Goal: Task Accomplishment & Management: Use online tool/utility

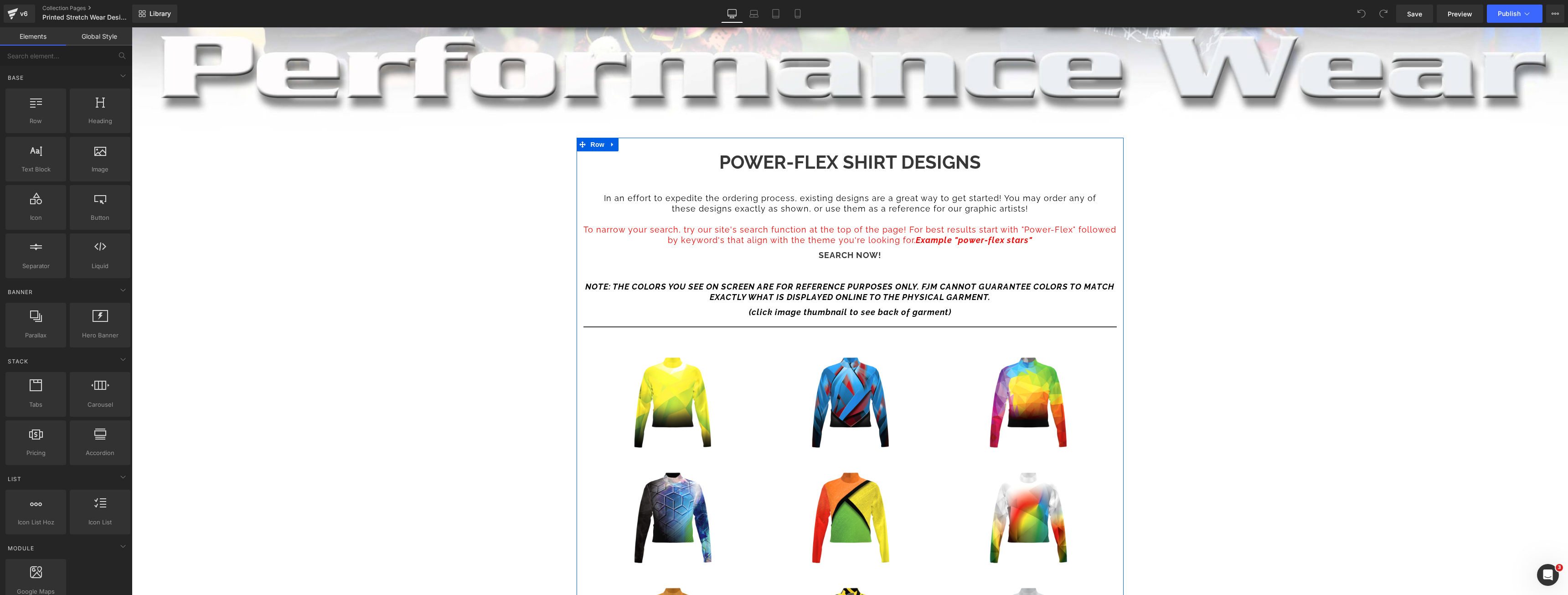
scroll to position [547, 0]
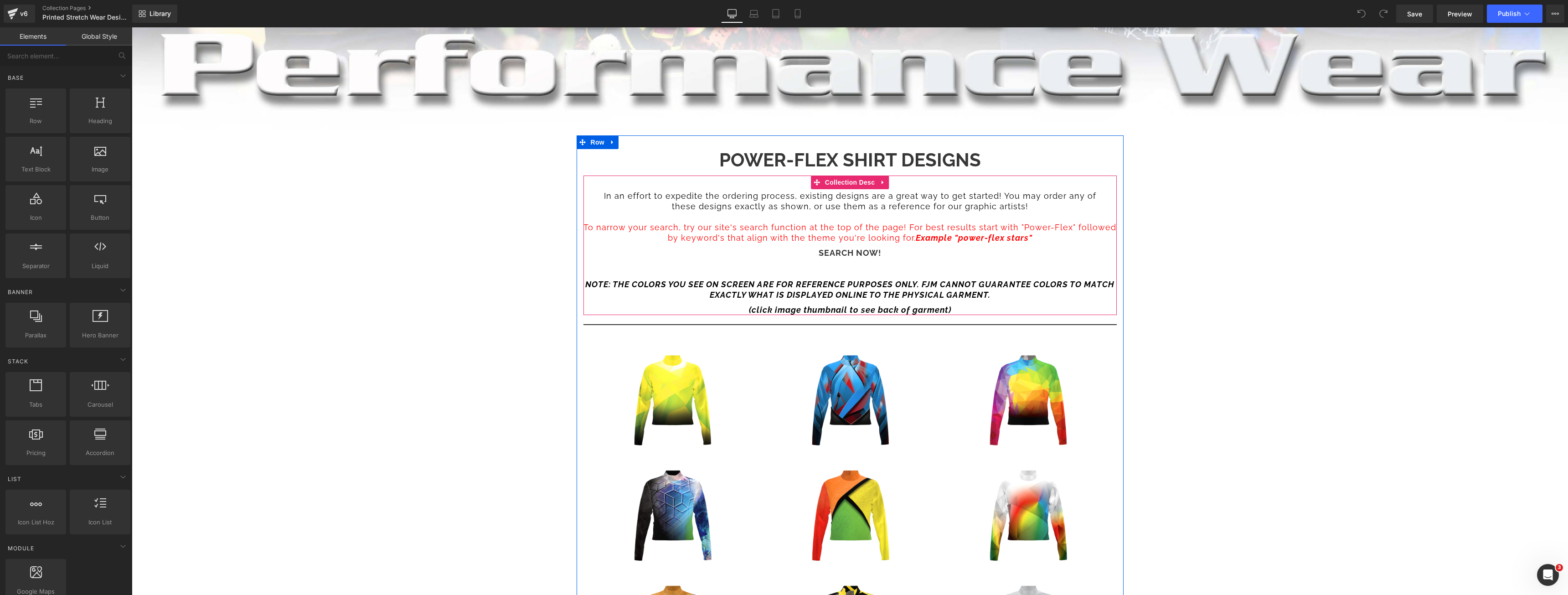
click at [986, 237] on strong "Example "power-flex stars"" at bounding box center [974, 238] width 117 height 10
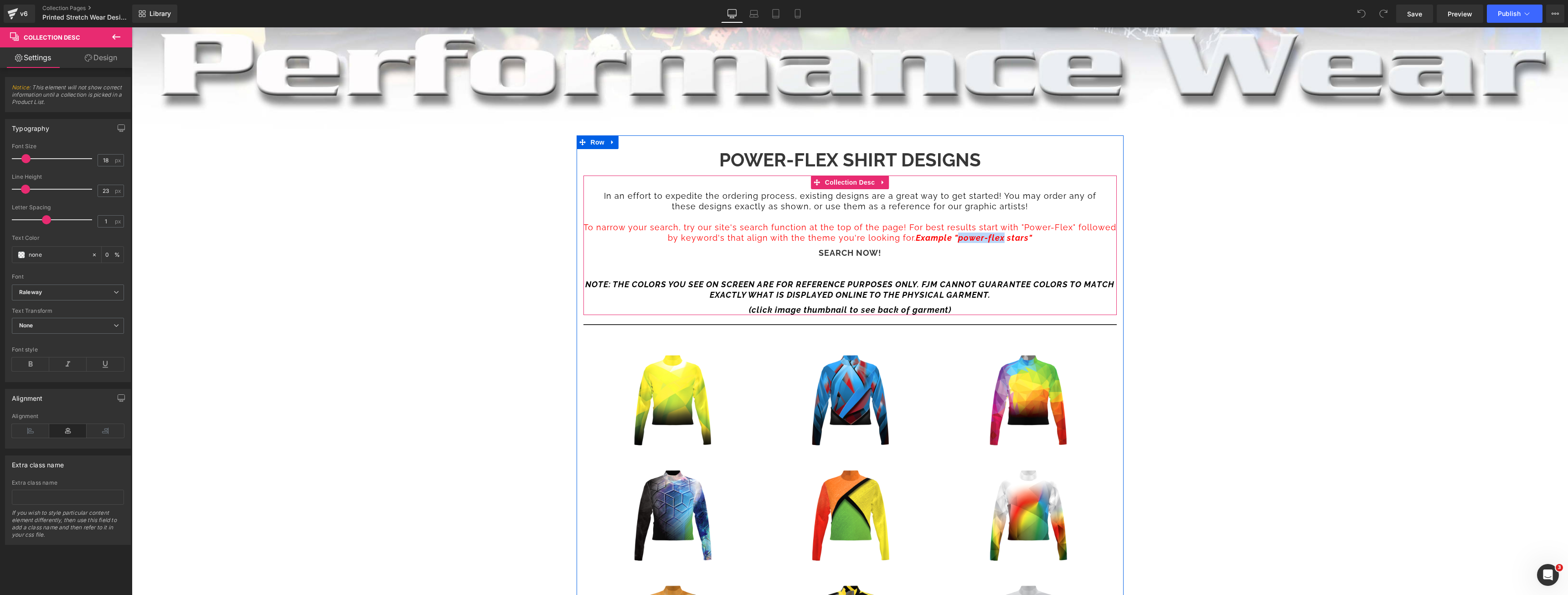
drag, startPoint x: 990, startPoint y: 236, endPoint x: 948, endPoint y: 239, distance: 42.1
click at [948, 239] on strong "Example "power-flex stars"" at bounding box center [974, 238] width 117 height 10
click at [972, 260] on p "SEARCH NOW! NOTE: THE COLORS YOU SEE ON SCREEN ARE FOR REFERENCE PURPOSES ONLY.…" at bounding box center [850, 274] width 533 height 52
click at [906, 248] on p "SEARCH NOW! NOTE: THE COLORS YOU SEE ON SCREEN ARE FOR REFERENCE PURPOSES ONLY.…" at bounding box center [850, 274] width 533 height 52
click at [864, 256] on p "SEARCH NOW! NOTE: THE COLORS YOU SEE ON SCREEN ARE FOR REFERENCE PURPOSES ONLY.…" at bounding box center [850, 274] width 533 height 52
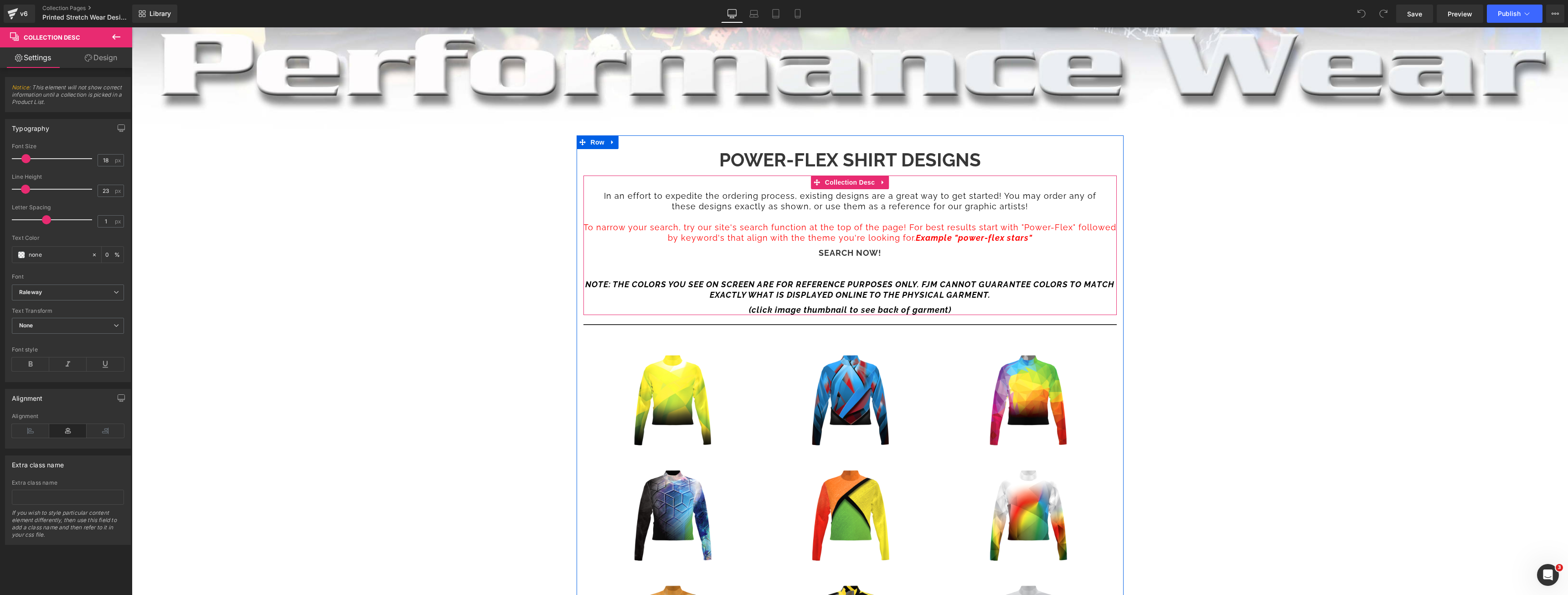
click at [799, 290] on strong "NOTE: THE COLORS YOU SEE ON SCREEN ARE FOR REFERENCE PURPOSES ONLY. FJM CANNOT …" at bounding box center [850, 289] width 529 height 20
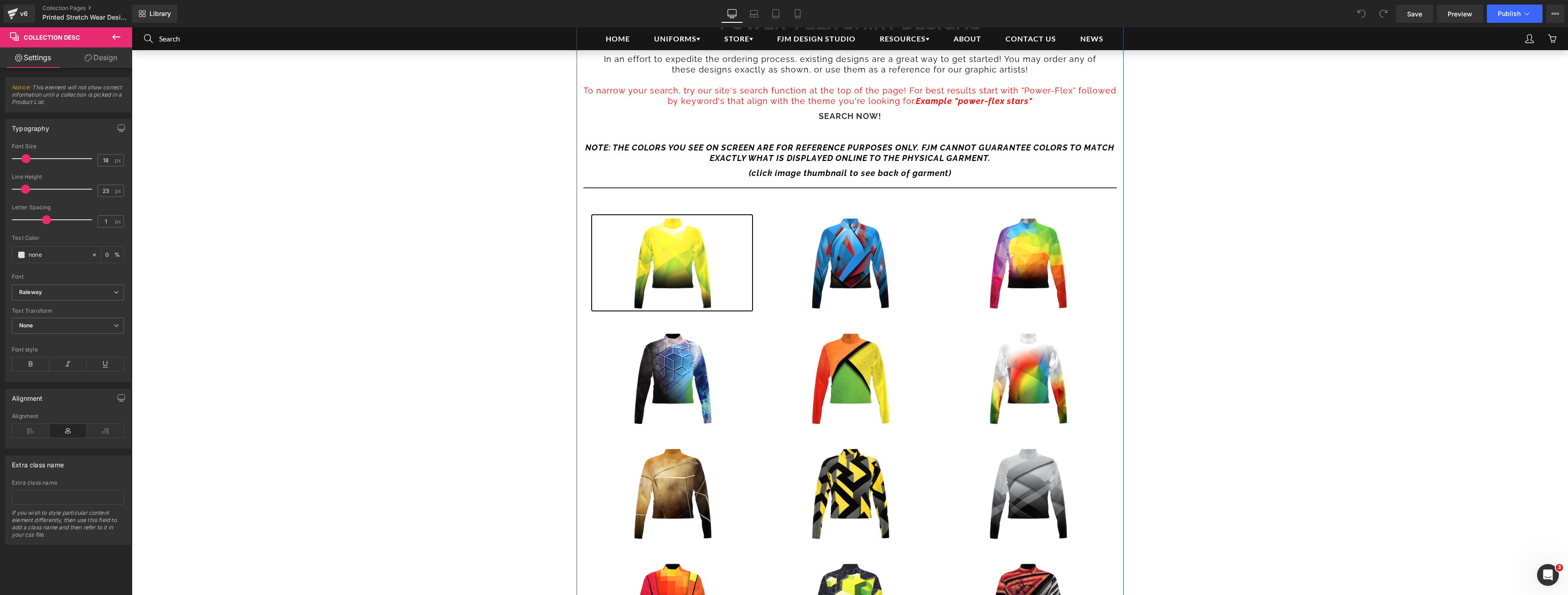
click at [695, 269] on div "(P) Image" at bounding box center [672, 264] width 163 height 100
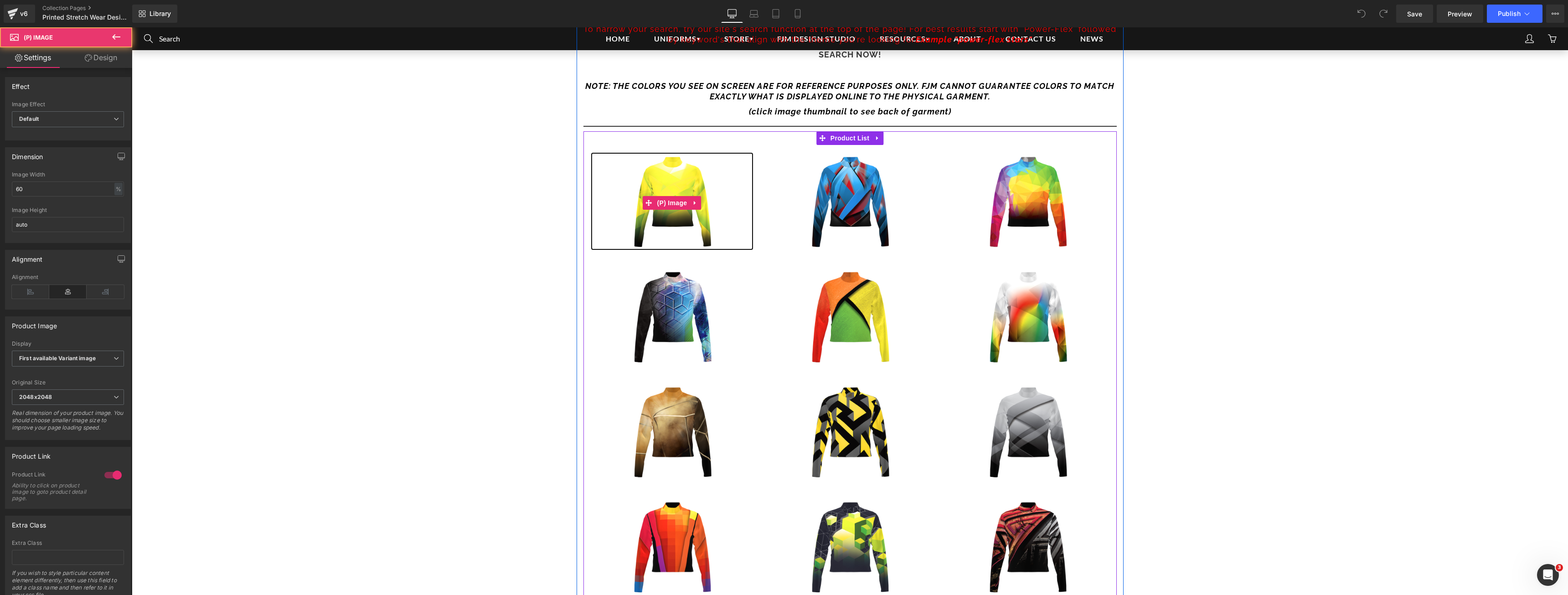
scroll to position [775, 0]
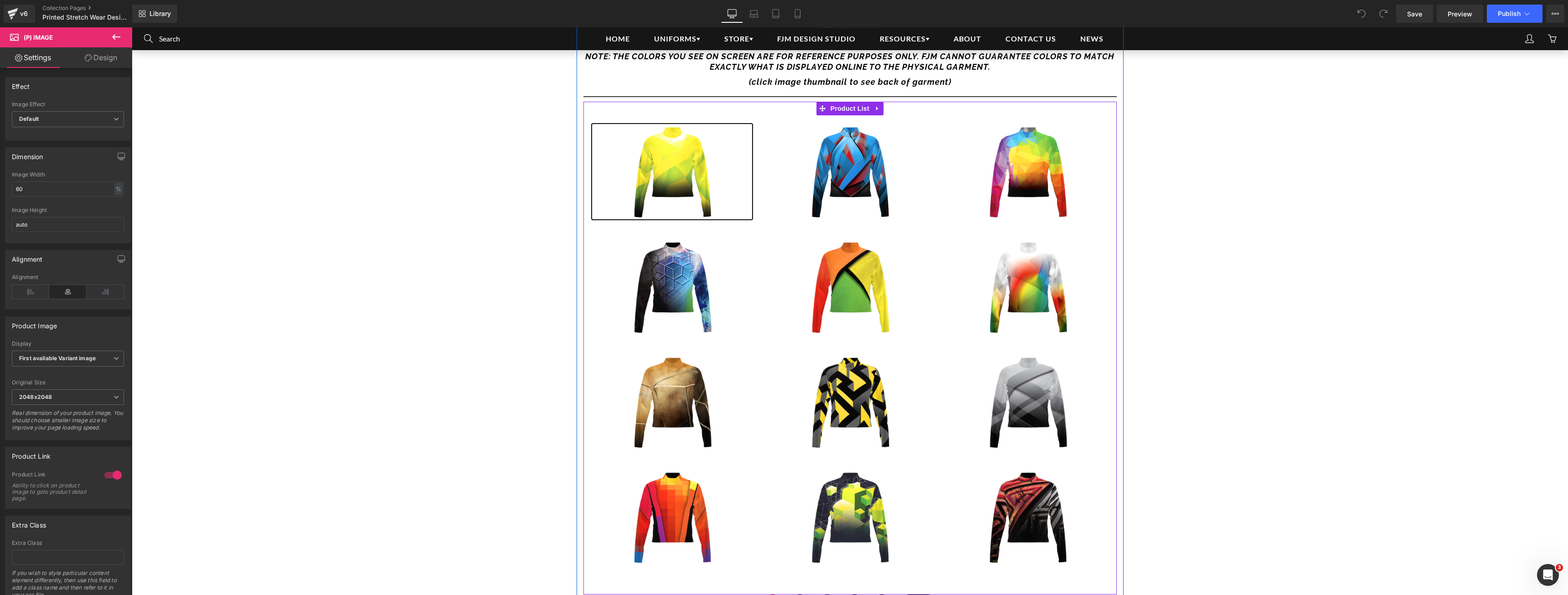
click at [663, 179] on img at bounding box center [672, 171] width 98 height 98
click at [648, 171] on icon at bounding box center [649, 173] width 6 height 6
click at [672, 170] on span "(P) Image" at bounding box center [672, 173] width 35 height 13
click at [692, 170] on icon at bounding box center [695, 173] width 6 height 7
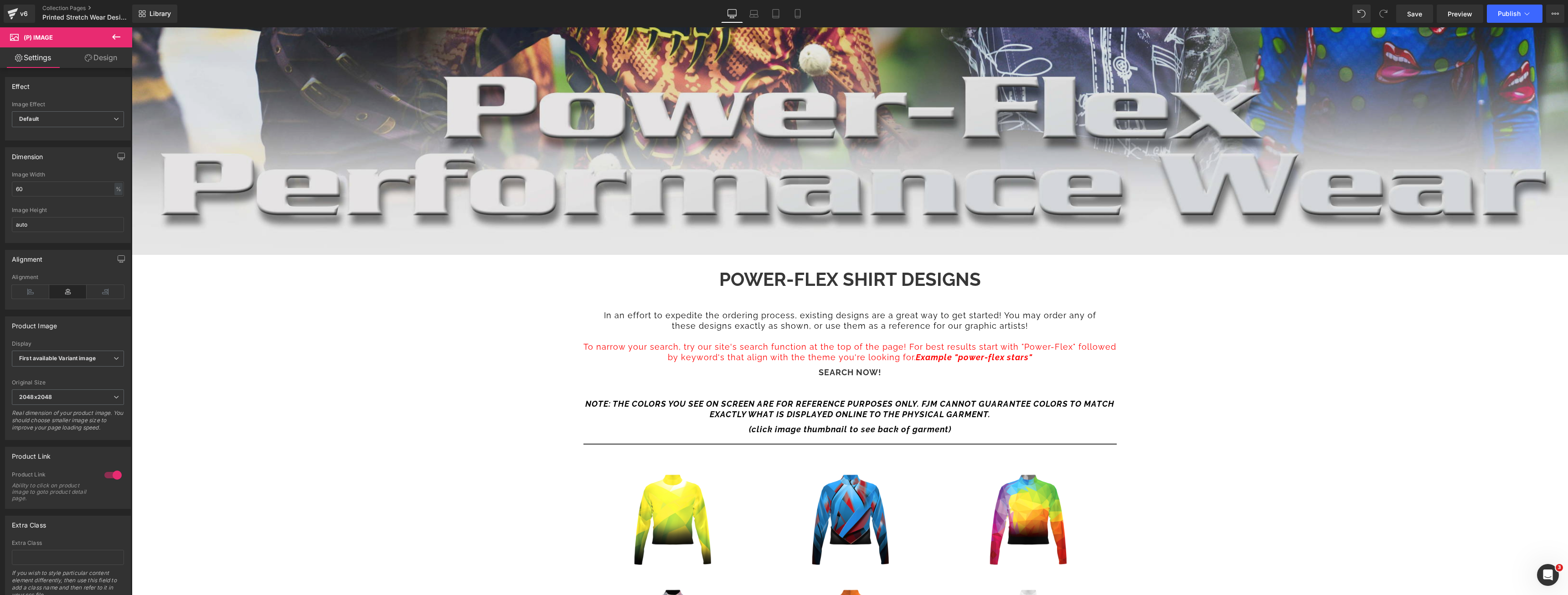
scroll to position [456, 0]
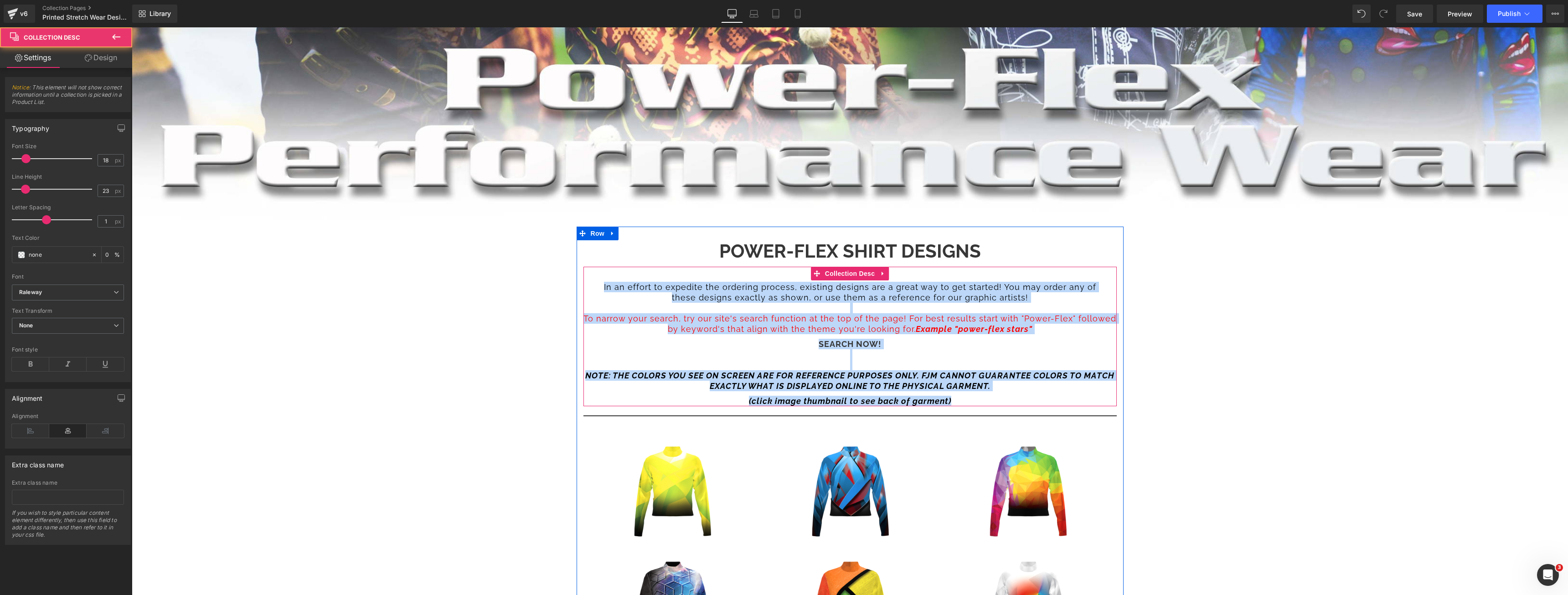
drag, startPoint x: 948, startPoint y: 396, endPoint x: 584, endPoint y: 283, distance: 381.1
click at [584, 283] on div "In an effort to expedite the ordering process, existing designs are a great way…" at bounding box center [850, 336] width 533 height 139
copy div "In an effort to expedite the ordering process, existing designs are a great way…"
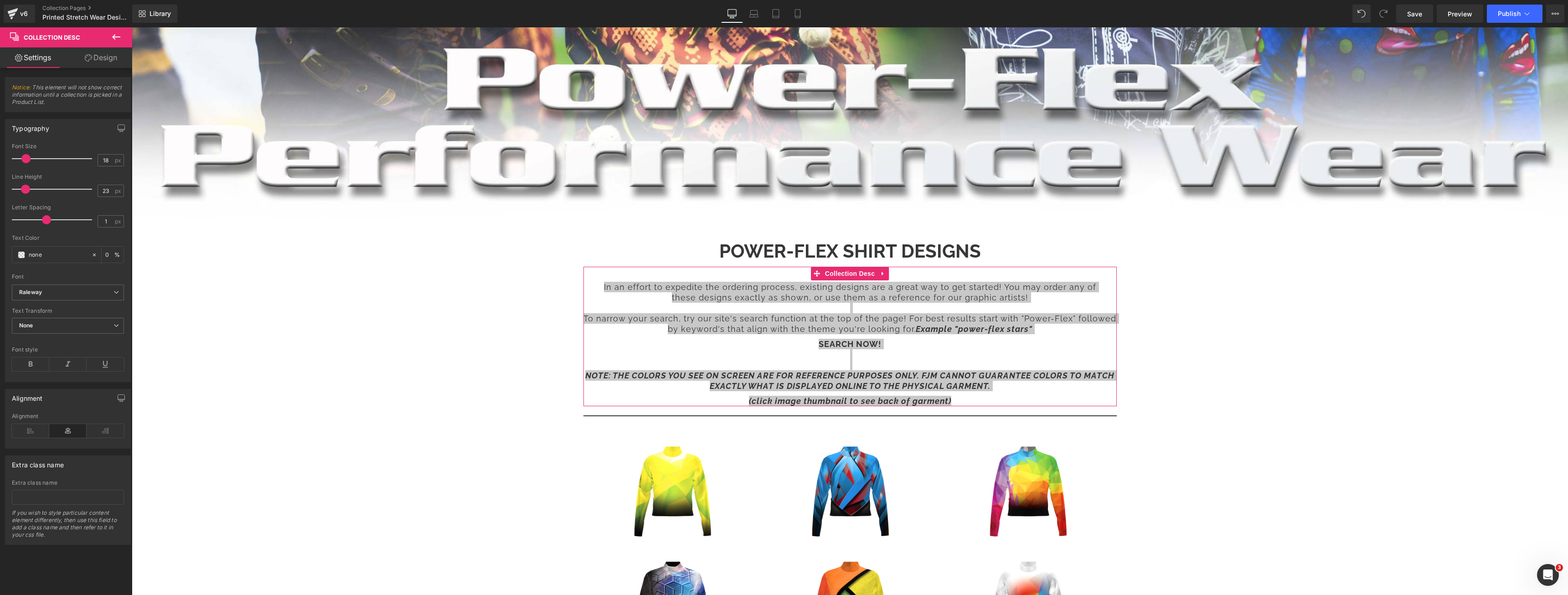
click at [46, 62] on link "Settings" at bounding box center [33, 58] width 66 height 21
click at [824, 244] on span "Collection Title" at bounding box center [850, 247] width 52 height 13
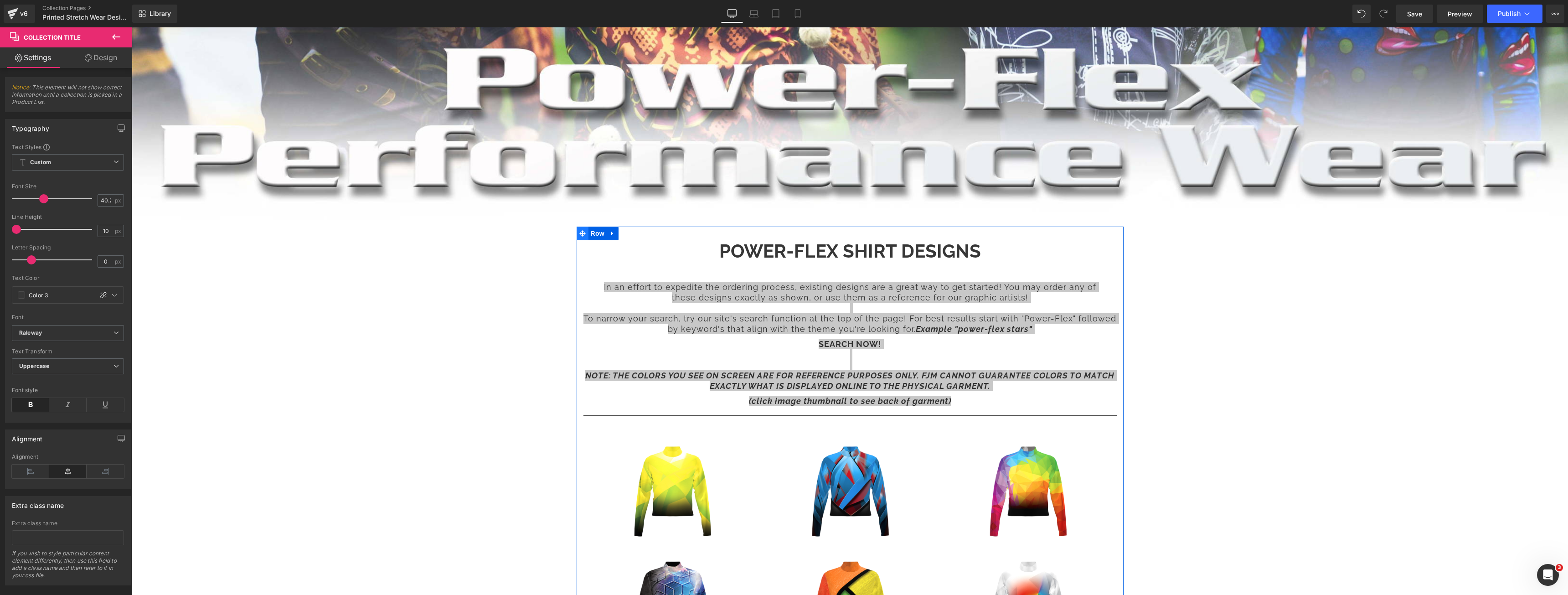
click at [579, 231] on icon at bounding box center [583, 233] width 6 height 6
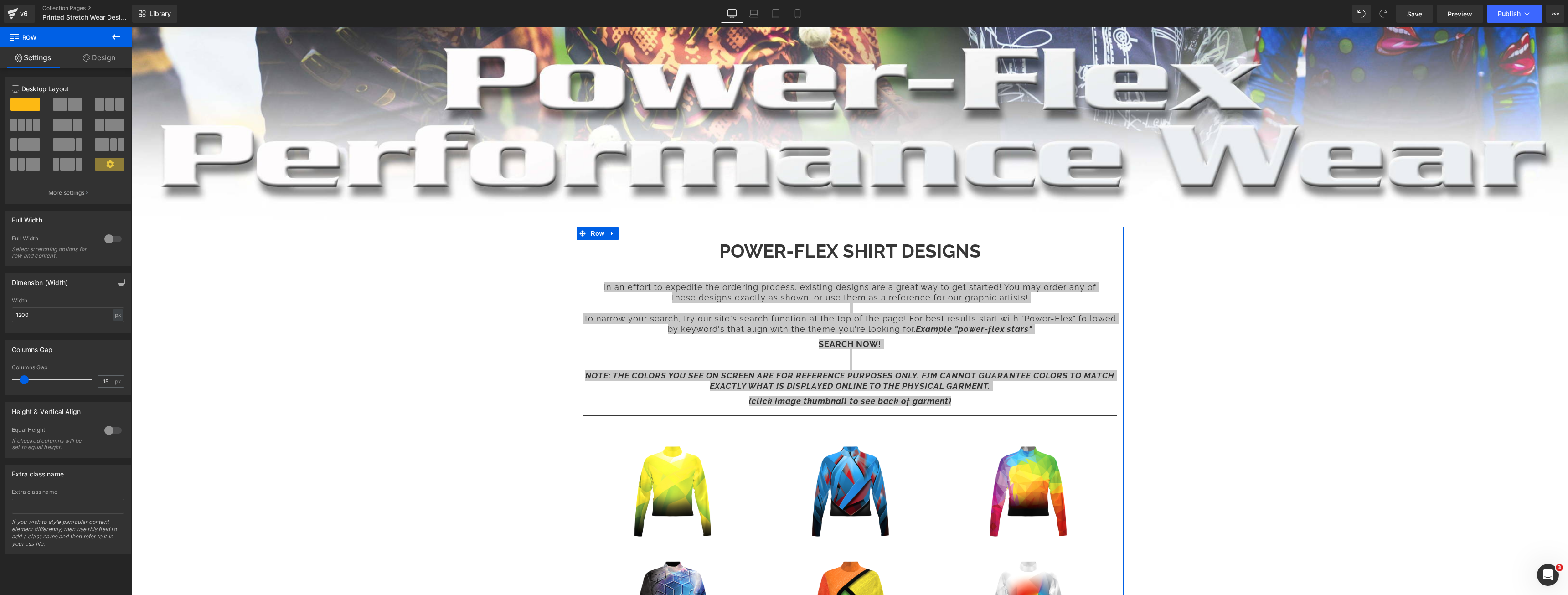
click at [104, 60] on link "Design" at bounding box center [99, 58] width 66 height 21
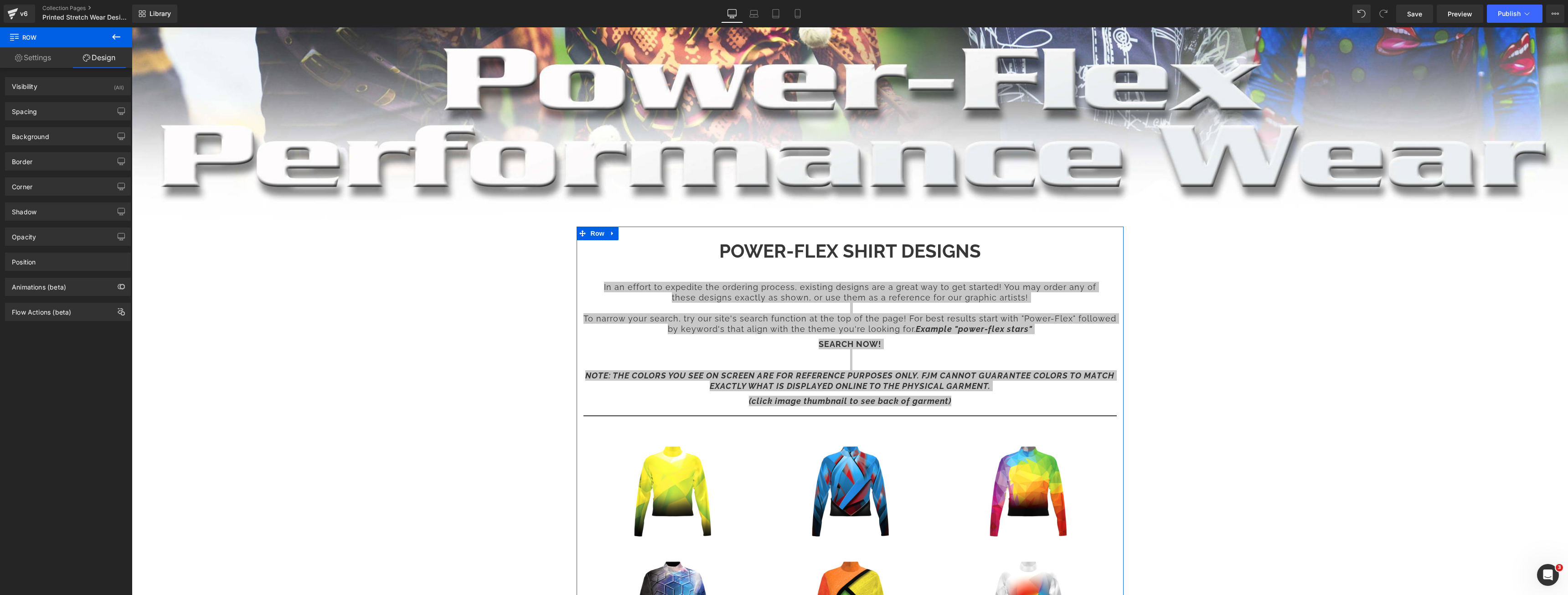
click at [40, 59] on link "Settings" at bounding box center [33, 58] width 66 height 21
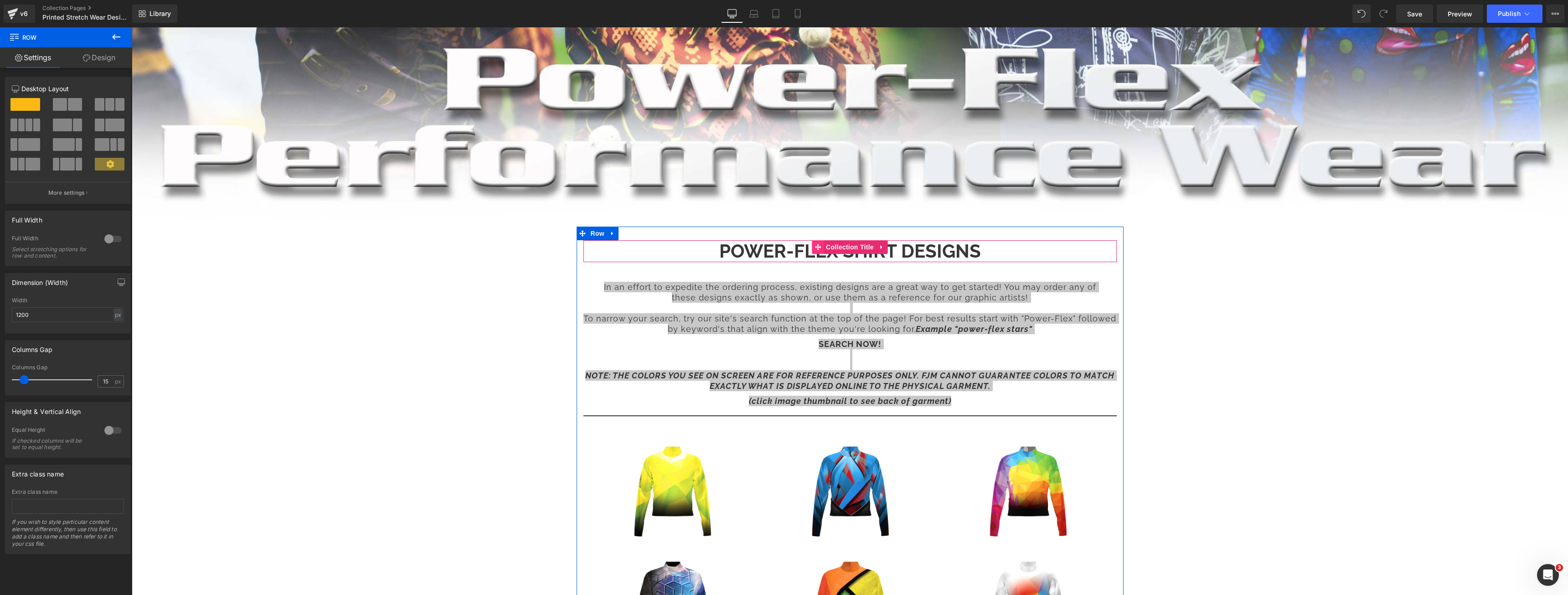
click at [814, 246] on icon at bounding box center [817, 247] width 6 height 7
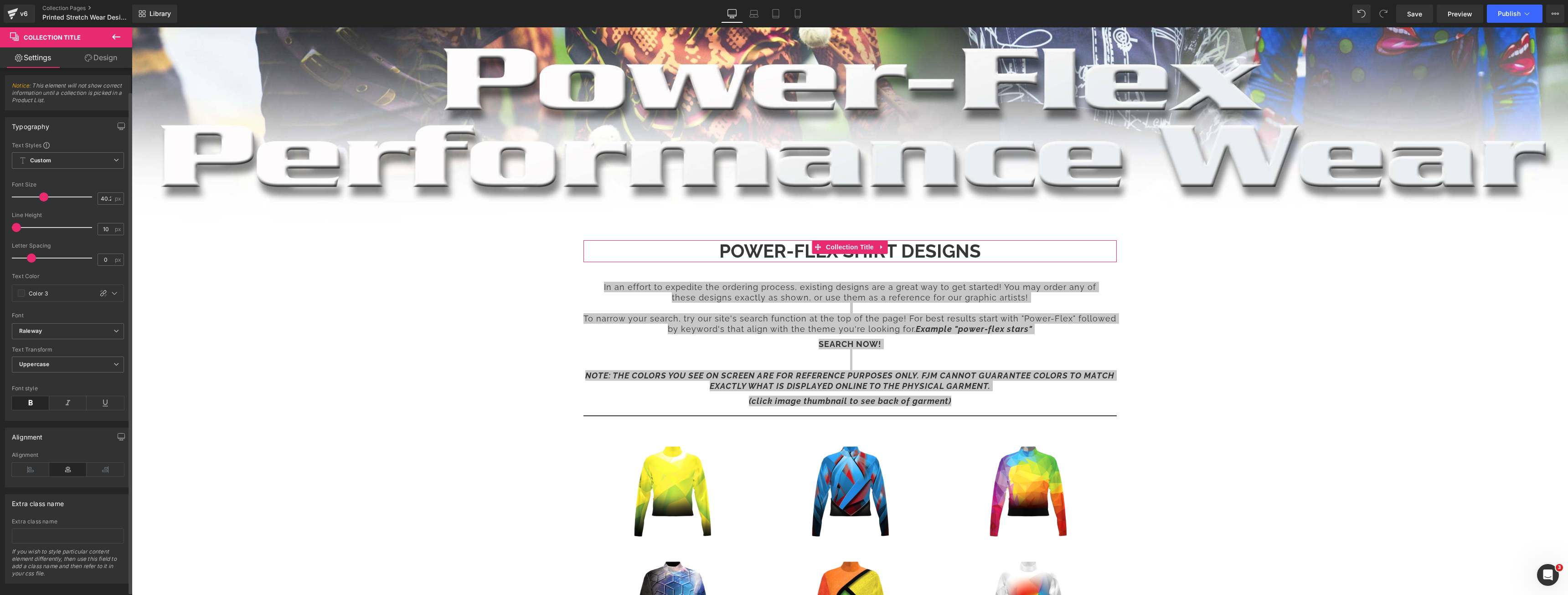
scroll to position [0, 0]
click at [111, 61] on link "Design" at bounding box center [101, 58] width 66 height 21
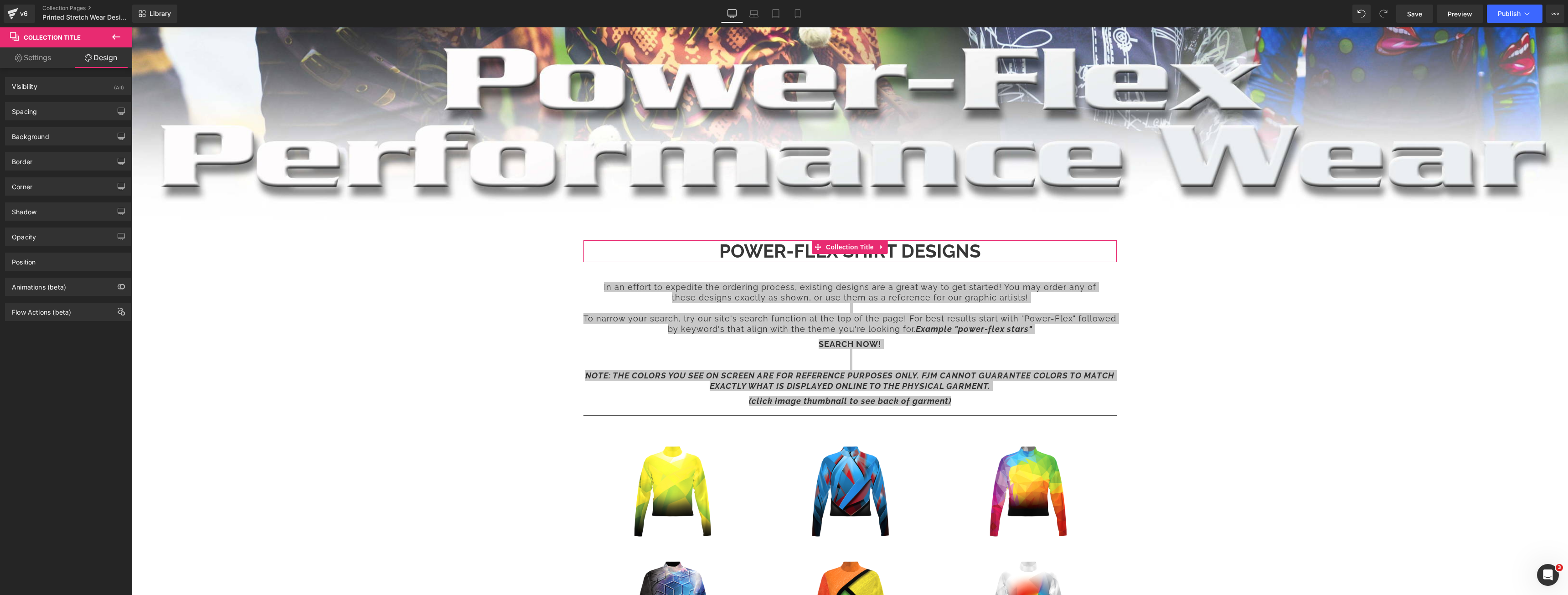
click at [26, 65] on link "Settings" at bounding box center [33, 58] width 66 height 21
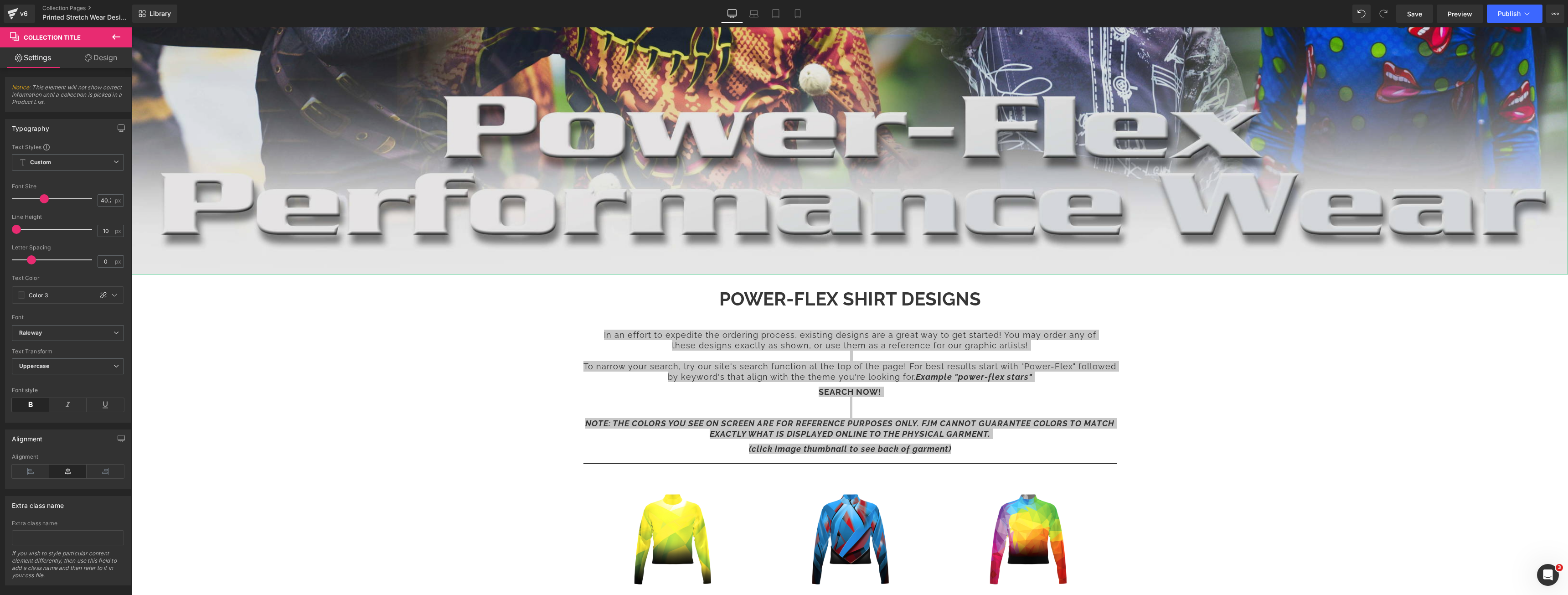
scroll to position [228, 0]
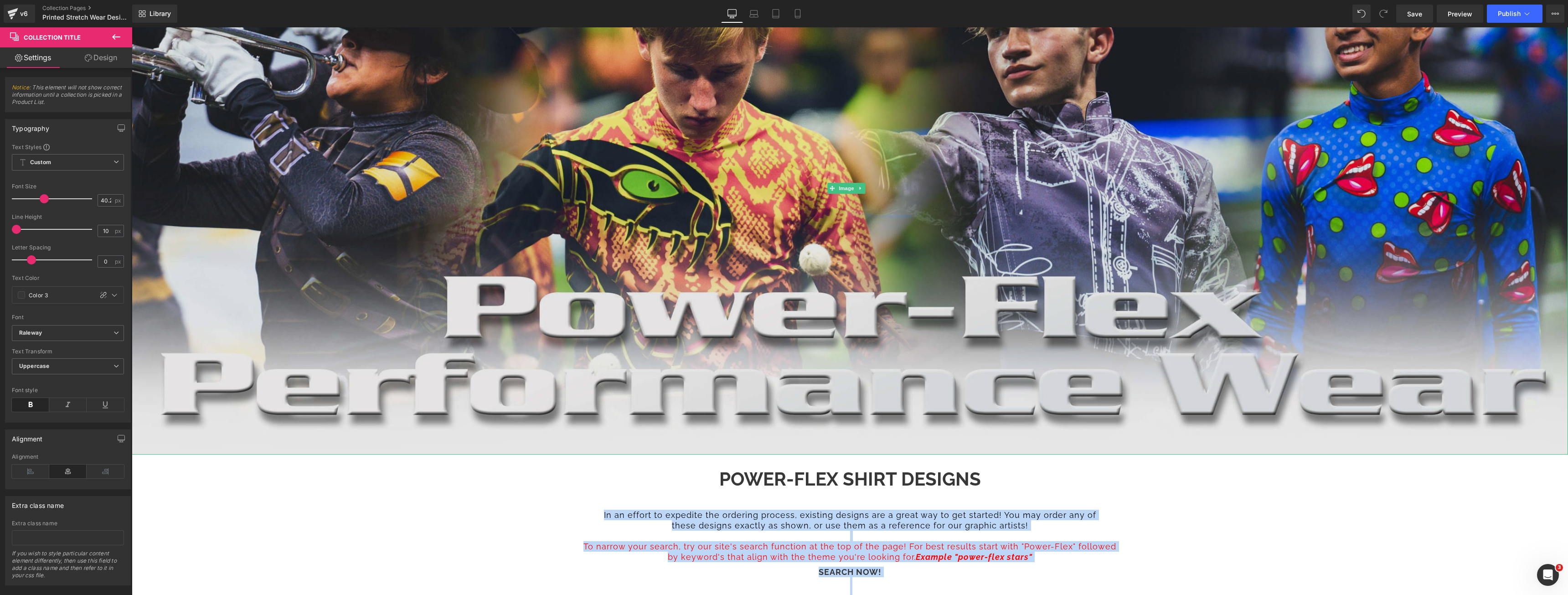
click at [644, 232] on img at bounding box center [850, 189] width 1437 height 532
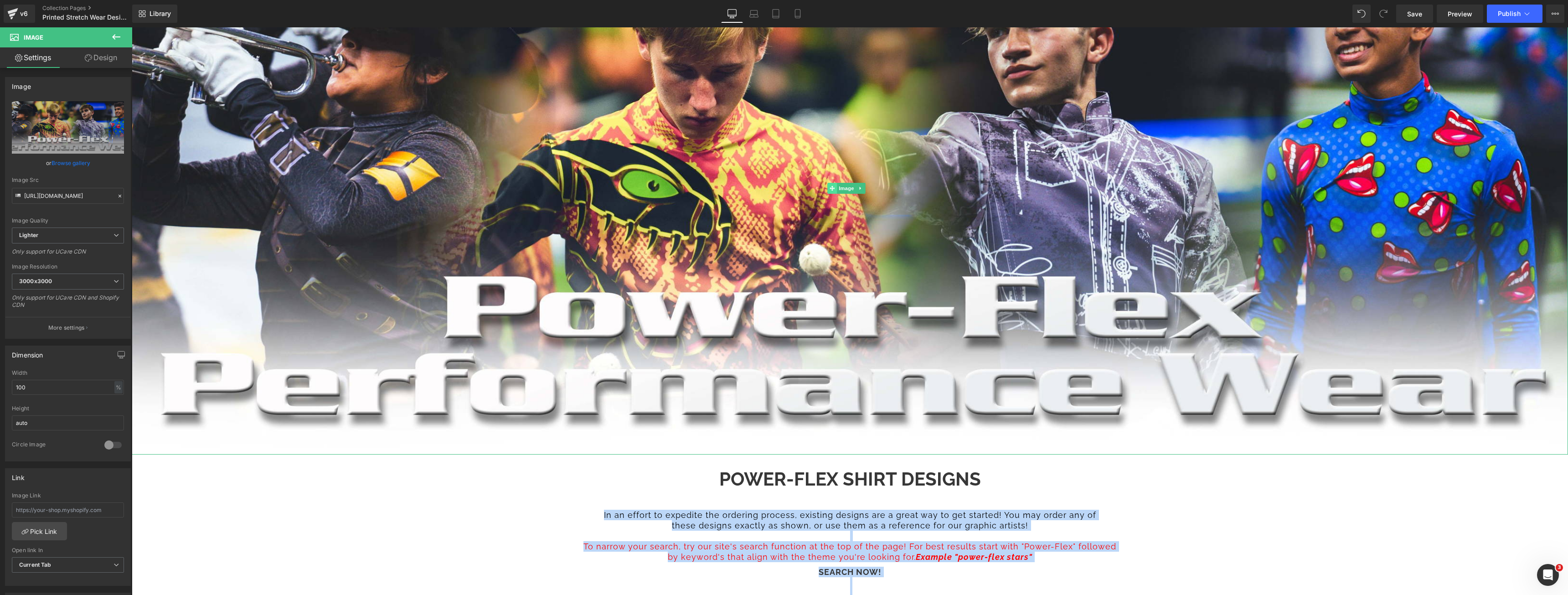
click at [832, 188] on icon at bounding box center [832, 189] width 5 height 5
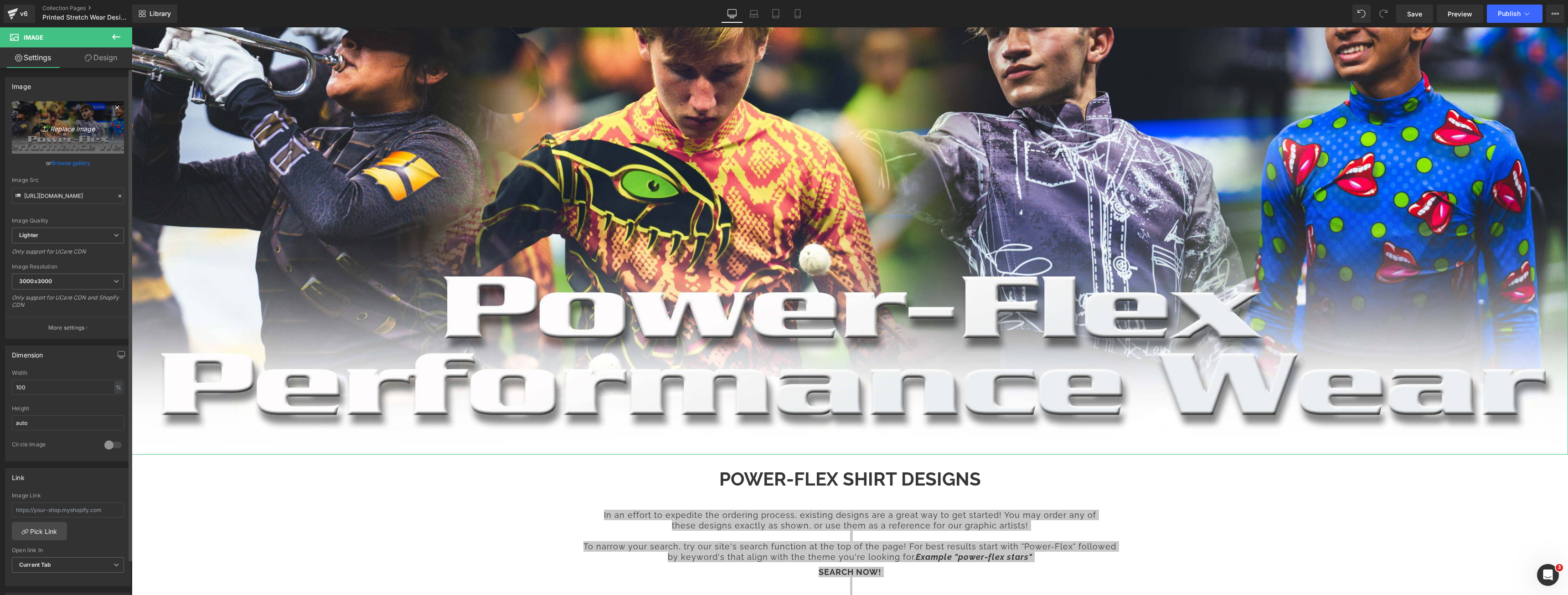
click at [69, 149] on link "Replace Image" at bounding box center [68, 127] width 112 height 52
type input "C:\fakepath\unitards_banner2.jpg"
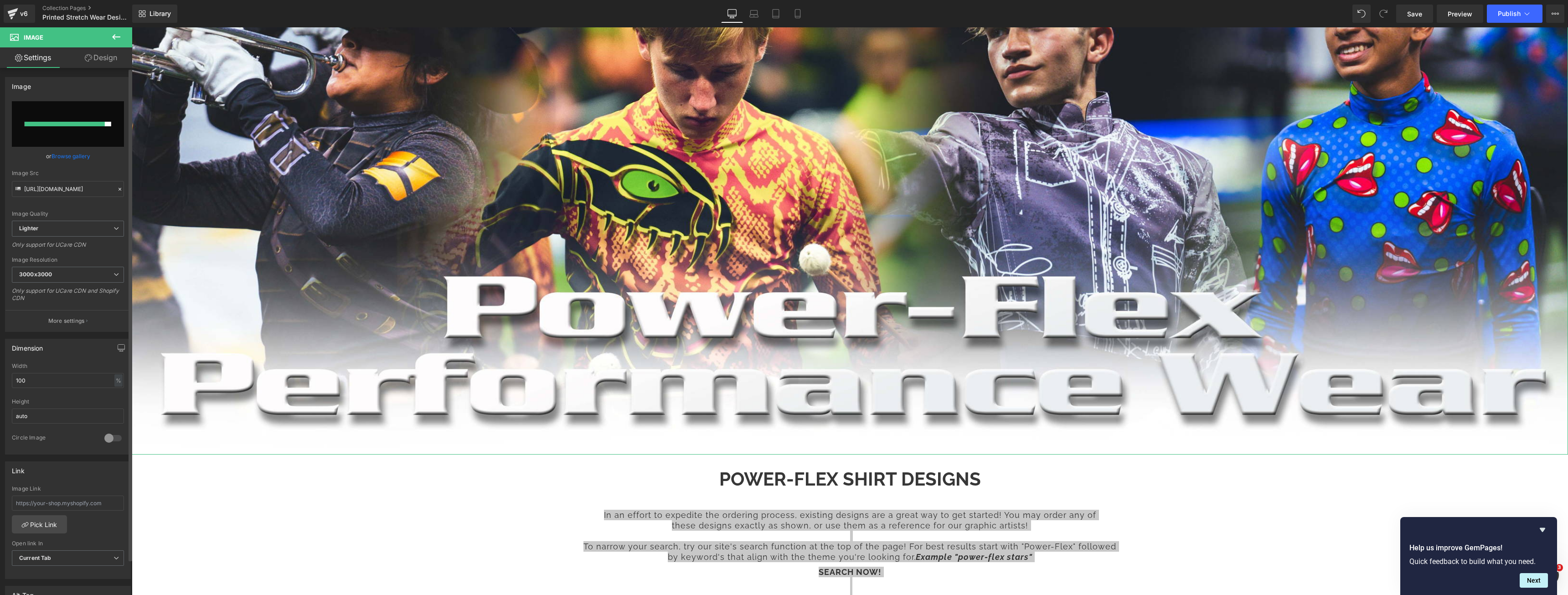
click at [55, 158] on link "Browse gallery" at bounding box center [71, 156] width 39 height 16
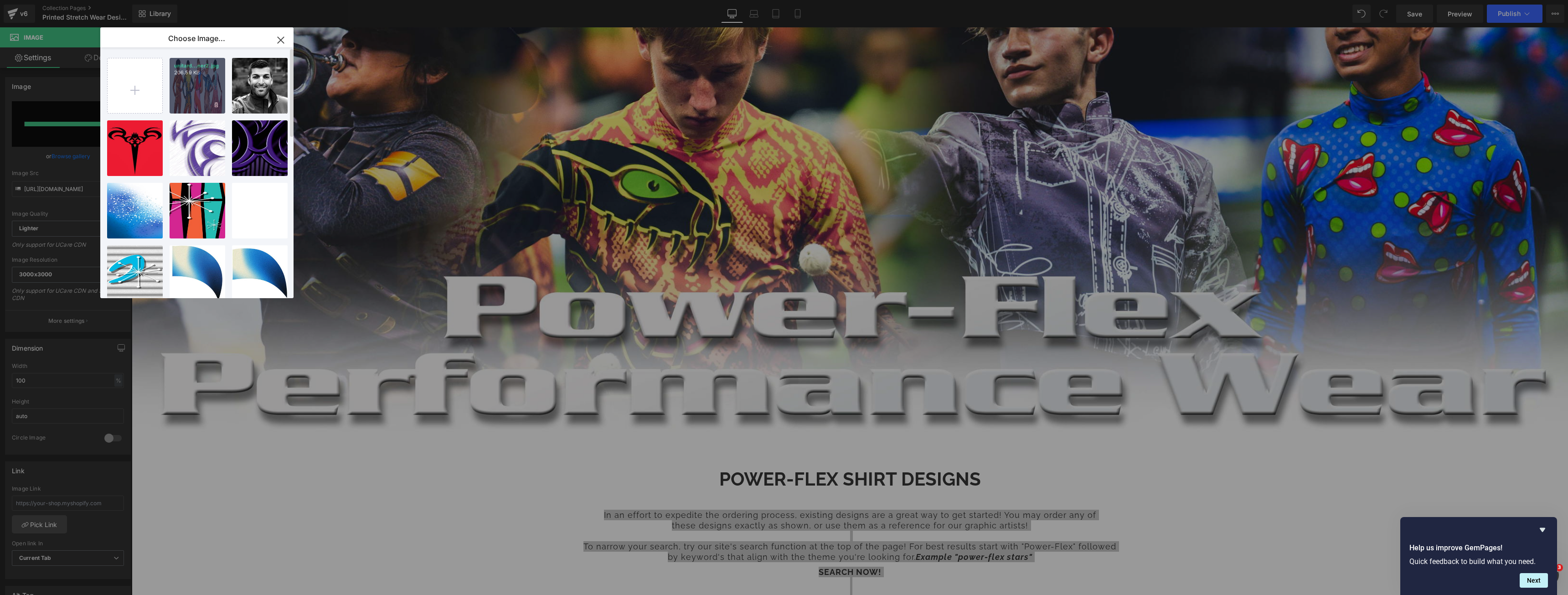
click at [194, 86] on div "unitard...ner2.jpg 206.59 KB" at bounding box center [197, 85] width 55 height 55
type input "[URL][DOMAIN_NAME]"
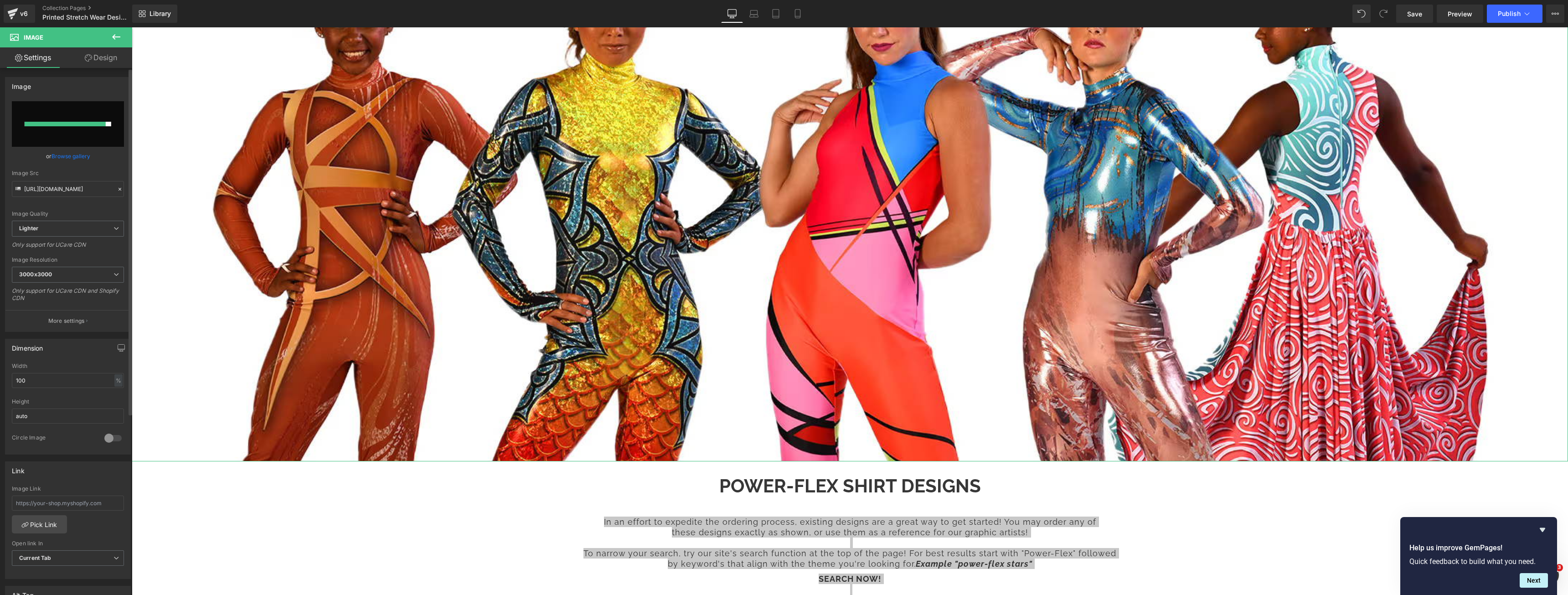
click at [93, 132] on input "file" at bounding box center [68, 124] width 112 height 46
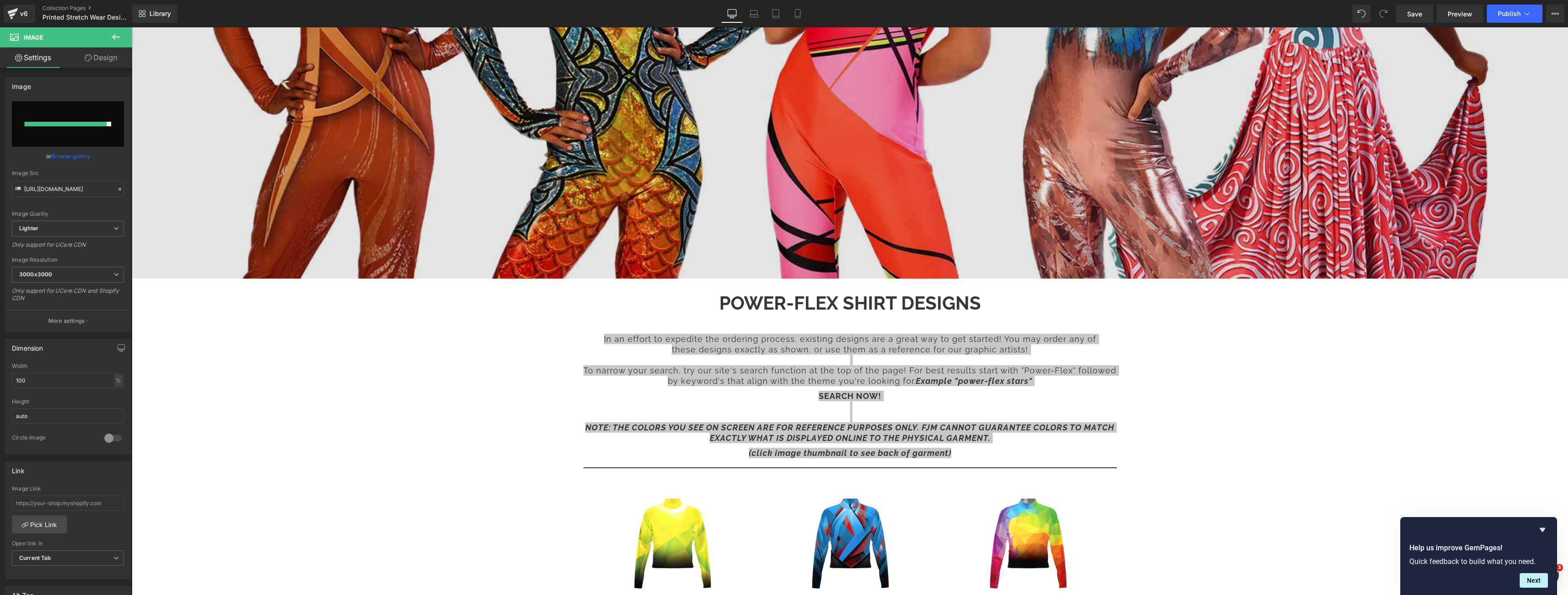
scroll to position [410, 0]
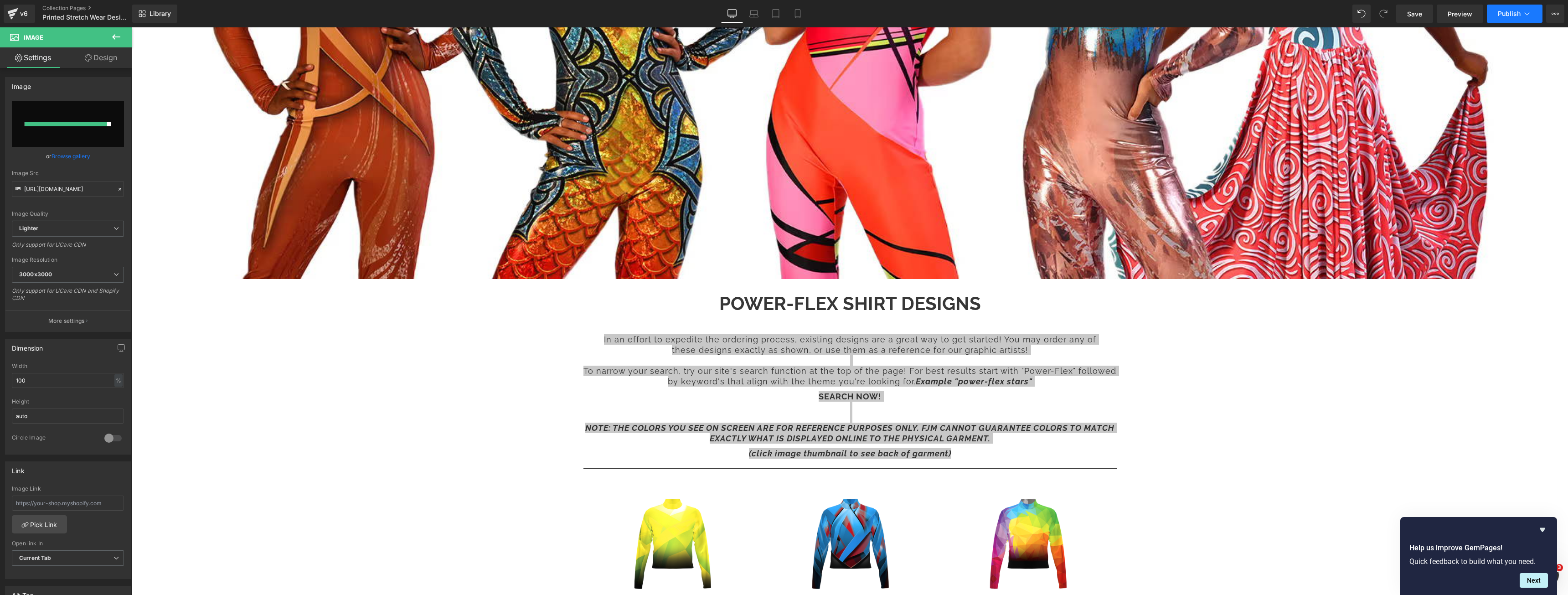
click at [1509, 15] on span "Publish" at bounding box center [1509, 13] width 23 height 7
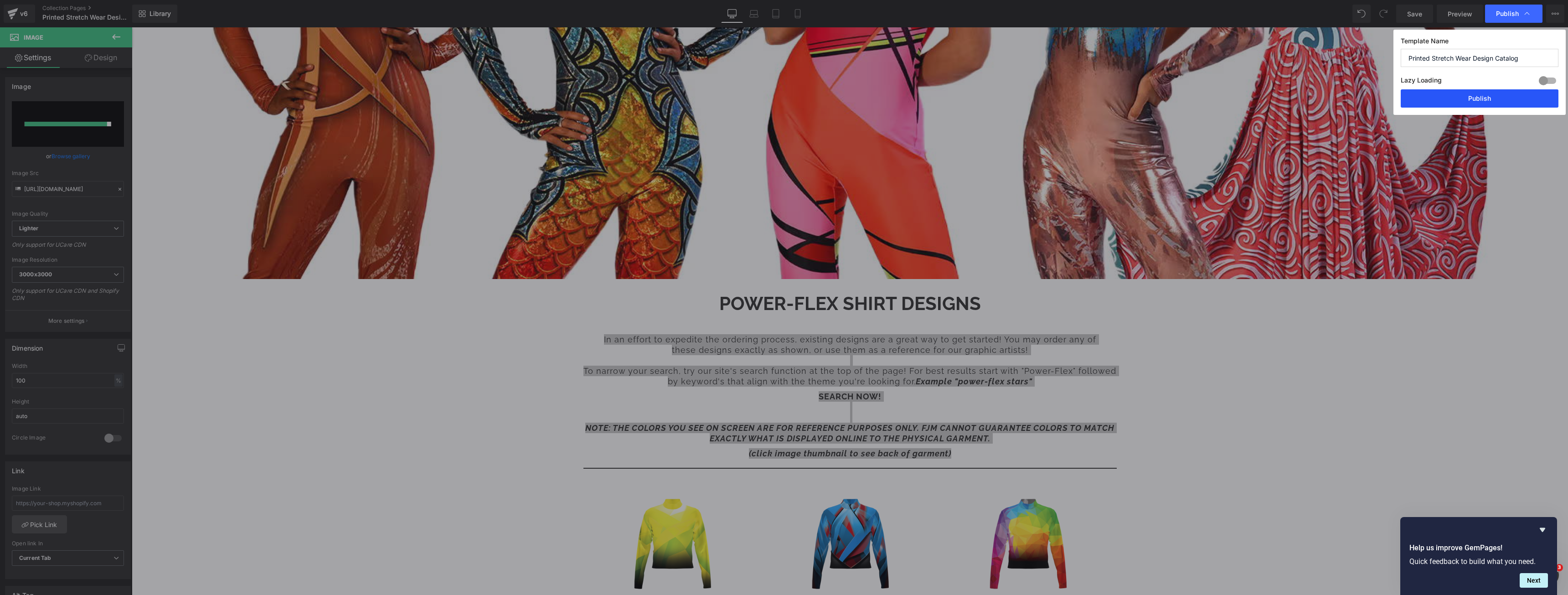
click at [1468, 98] on button "Publish" at bounding box center [1479, 99] width 158 height 18
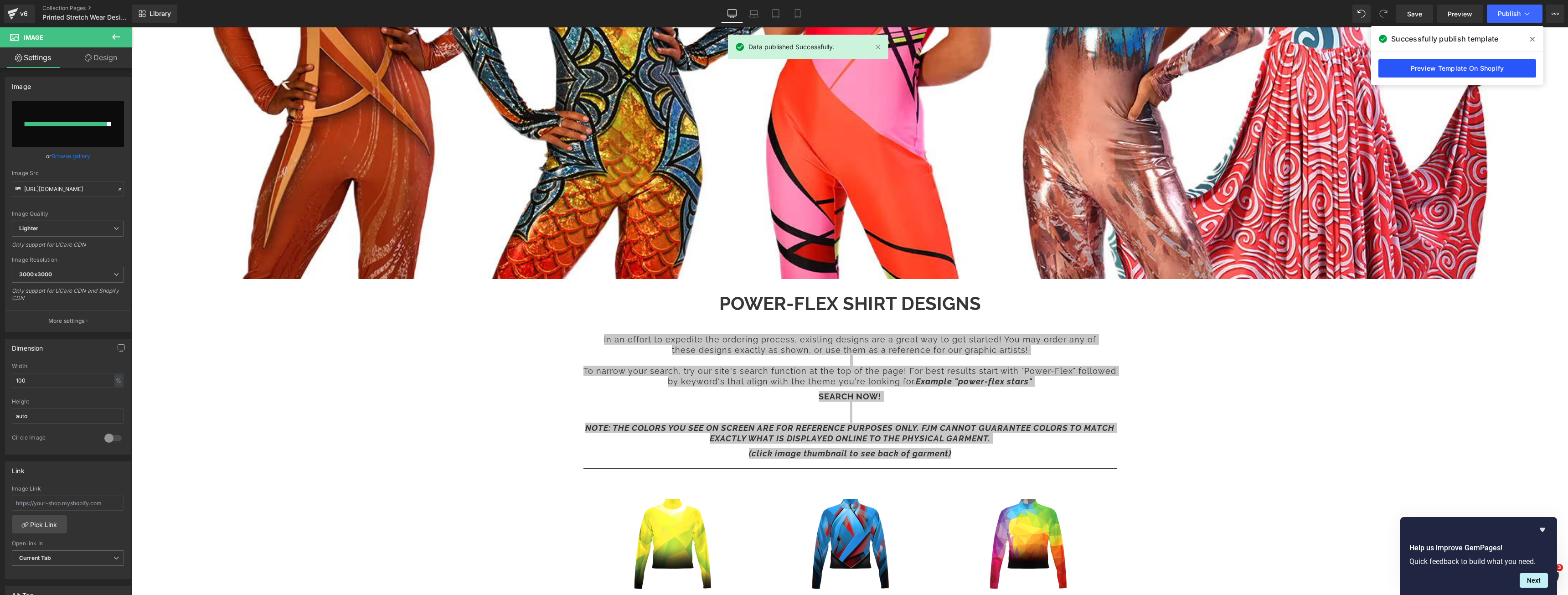
click at [1399, 67] on link "Preview Template On Shopify" at bounding box center [1457, 68] width 158 height 18
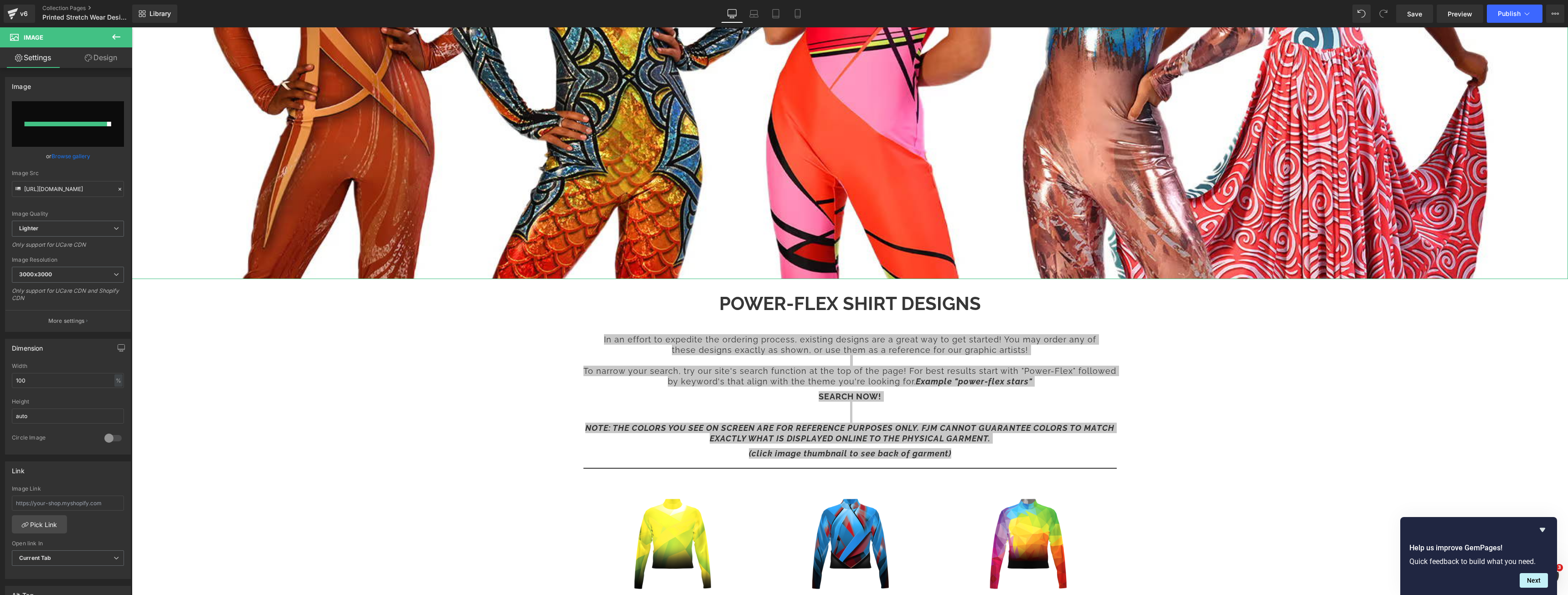
click at [43, 51] on link "Settings" at bounding box center [33, 58] width 66 height 21
click at [115, 39] on icon at bounding box center [116, 37] width 8 height 5
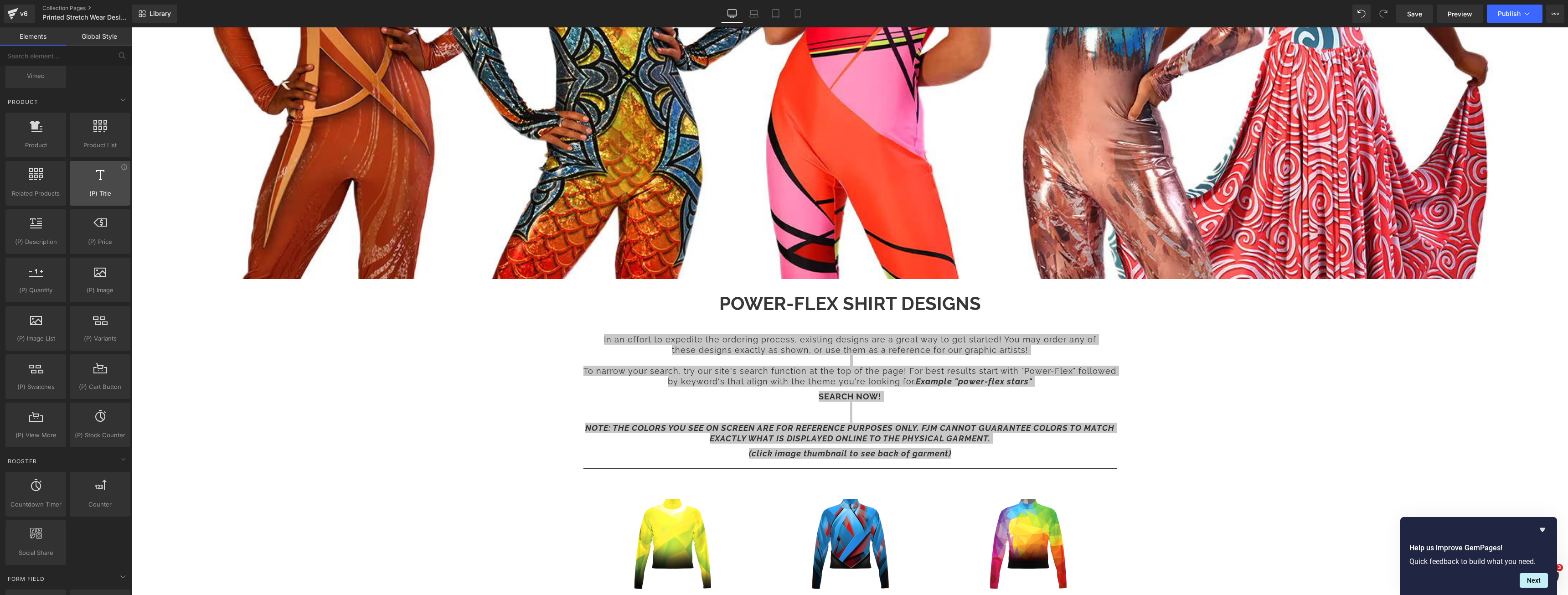
scroll to position [730, 0]
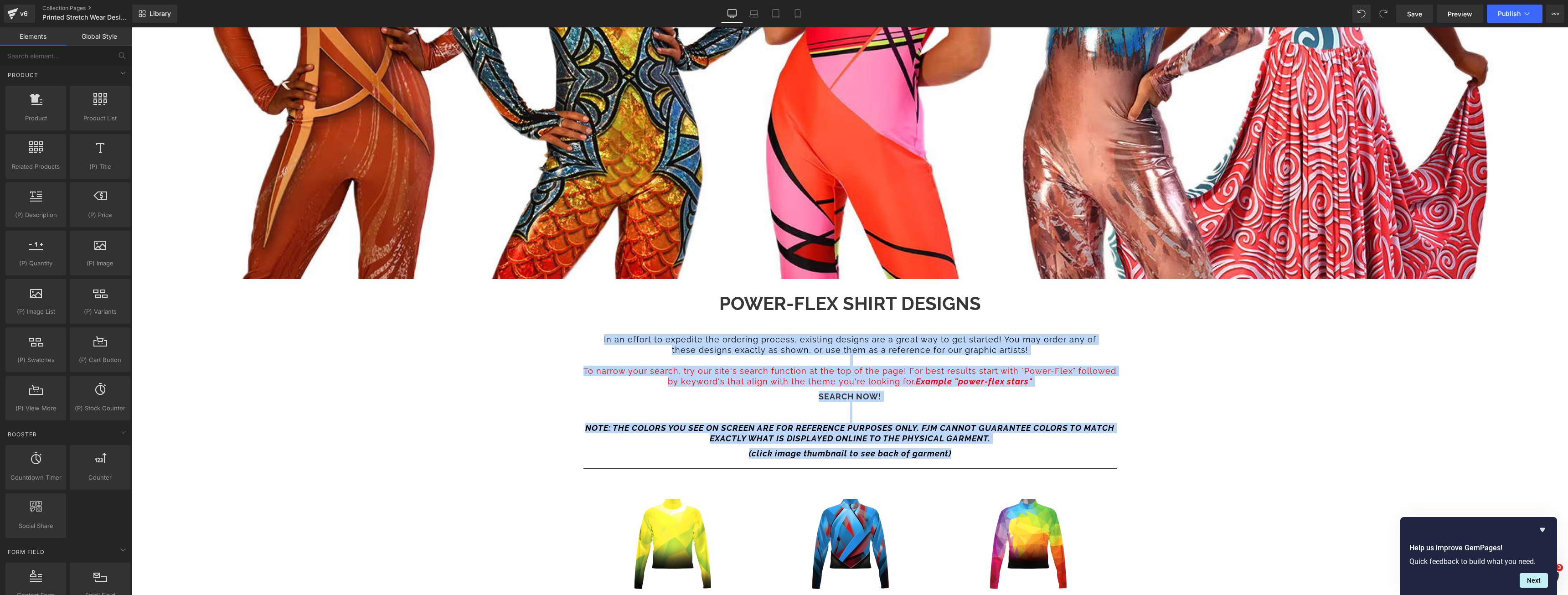
click at [257, 378] on div "Image Power-Flex Shirt Designs Collection Title In an effort to expedite the or…" at bounding box center [850, 426] width 1437 height 1371
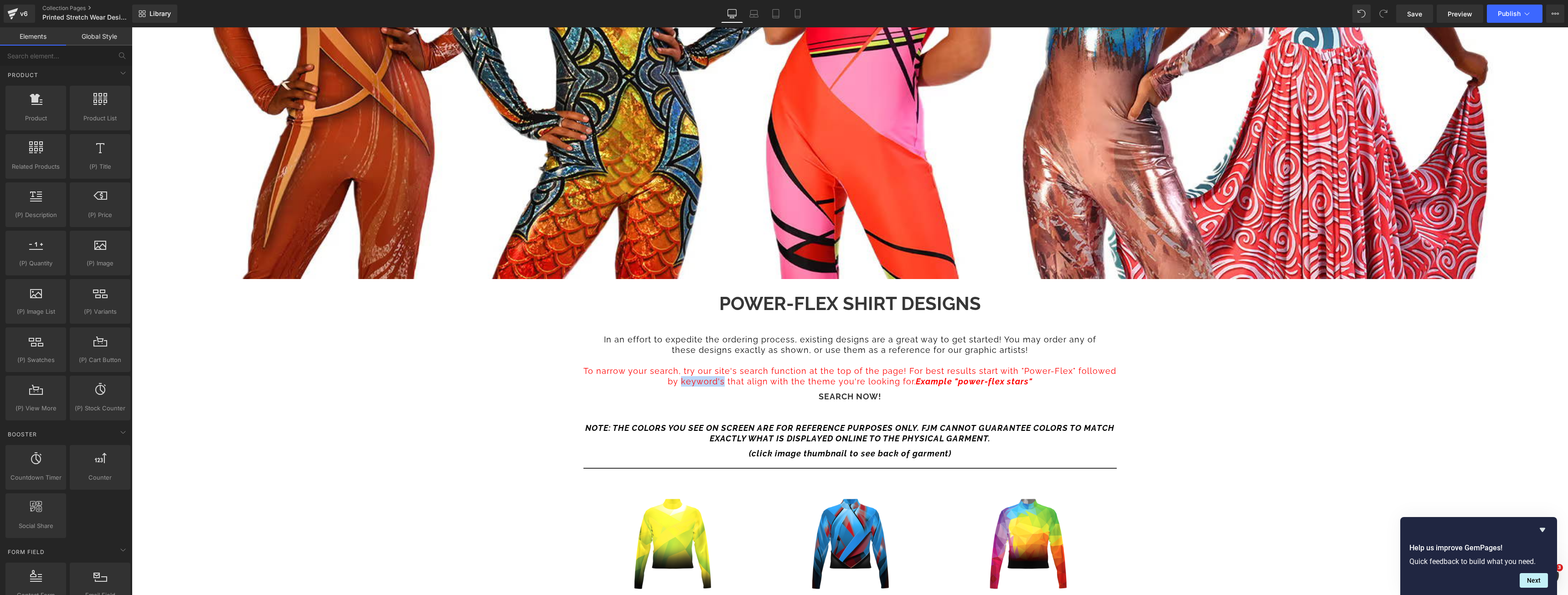
click at [257, 377] on div "Image Power-Flex Shirt Designs Collection Title In an effort to expedite the or…" at bounding box center [850, 426] width 1437 height 1371
click at [281, 373] on div "Image Power-Flex Shirt Designs Collection Title In an effort to expedite the or…" at bounding box center [850, 426] width 1437 height 1371
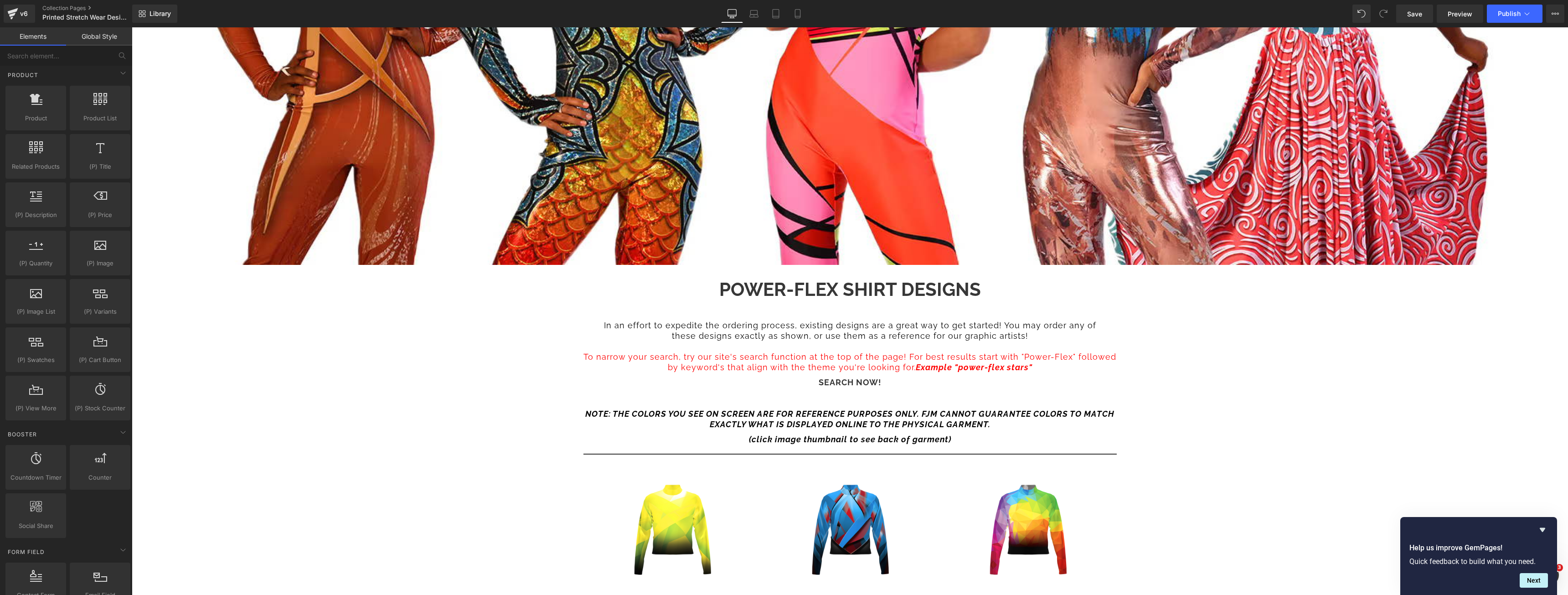
scroll to position [410, 0]
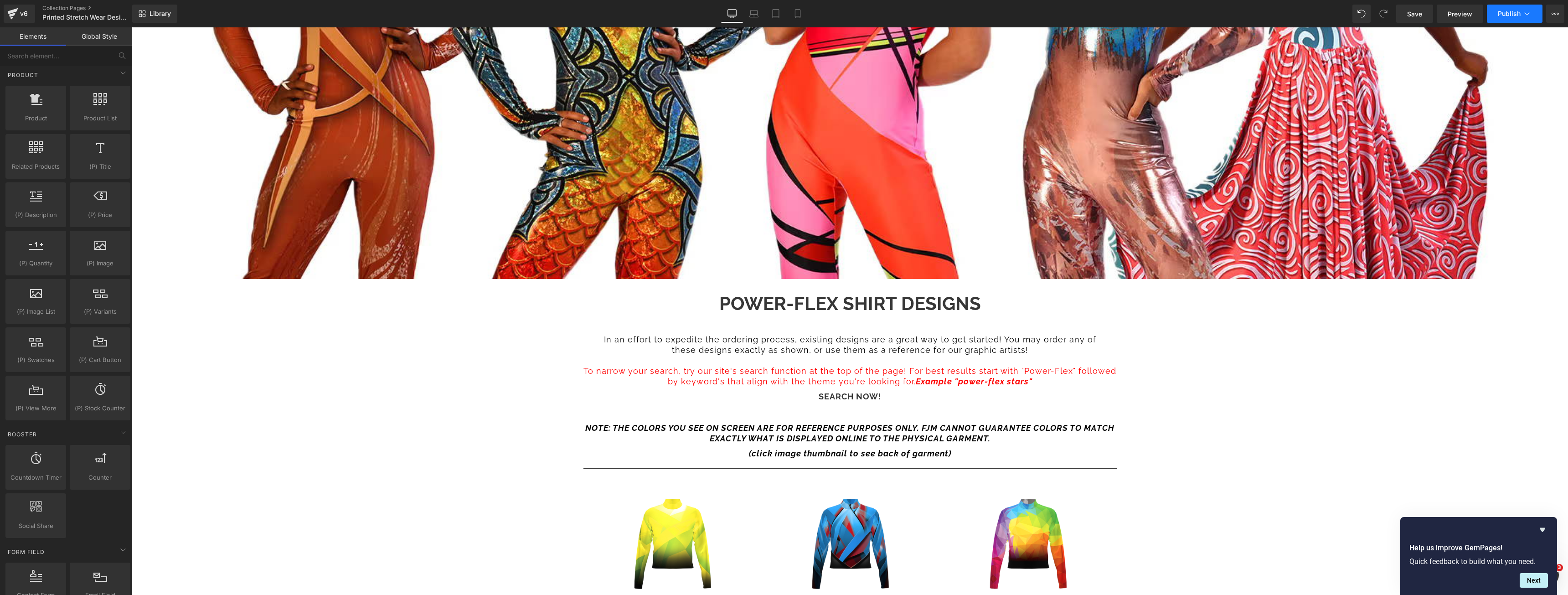
click at [1535, 15] on button "Publish" at bounding box center [1514, 13] width 55 height 18
click at [1556, 14] on icon at bounding box center [1555, 13] width 7 height 7
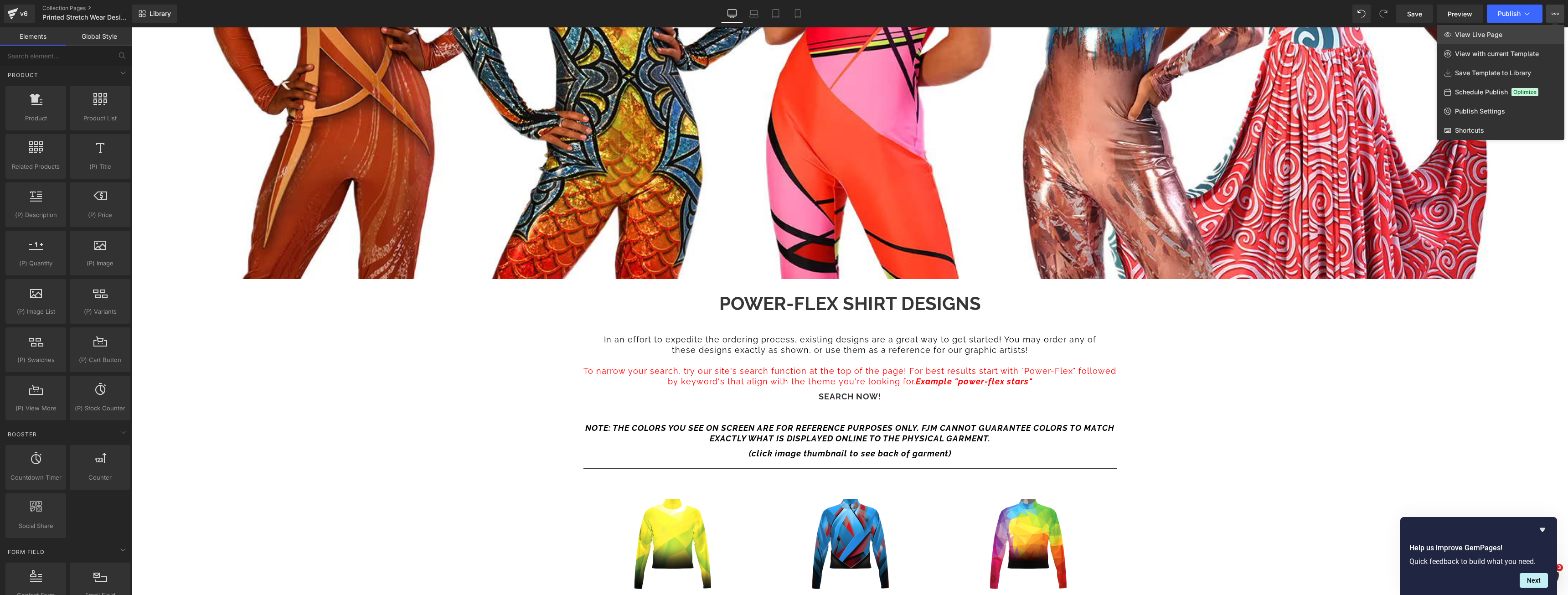
click at [1521, 39] on link "View Live Page" at bounding box center [1500, 34] width 128 height 19
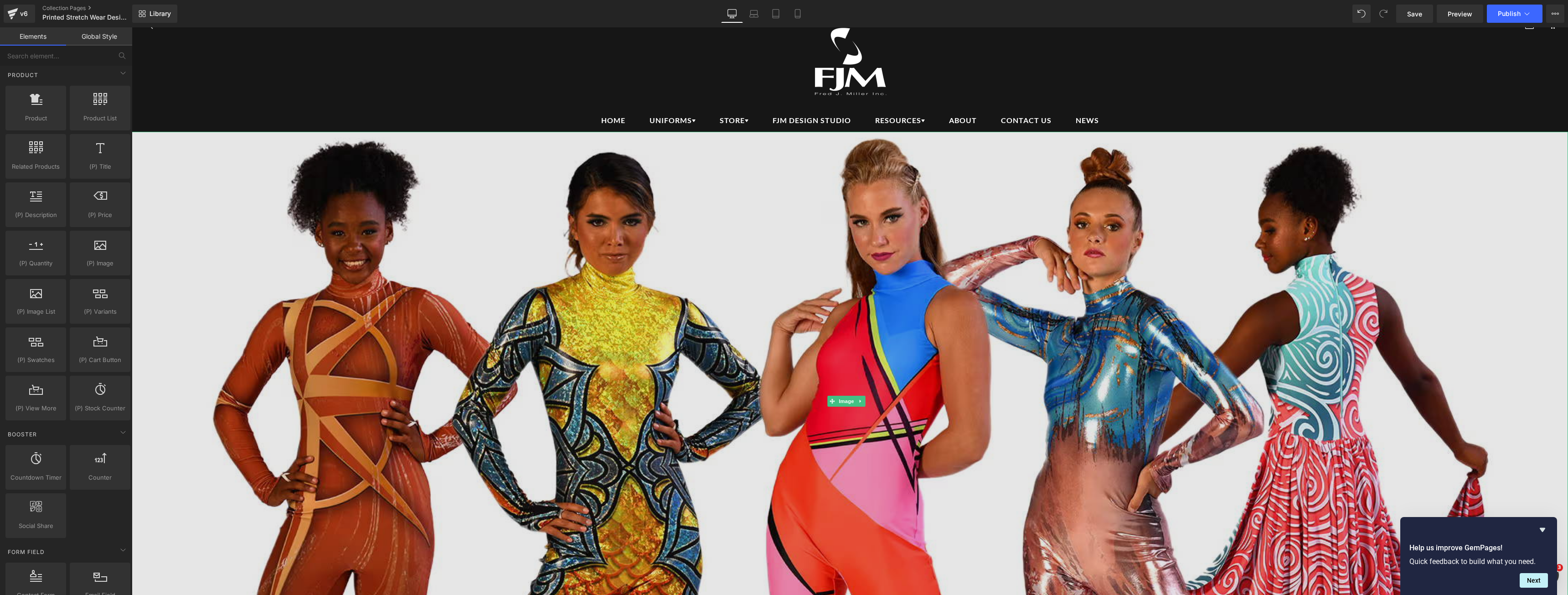
scroll to position [0, 0]
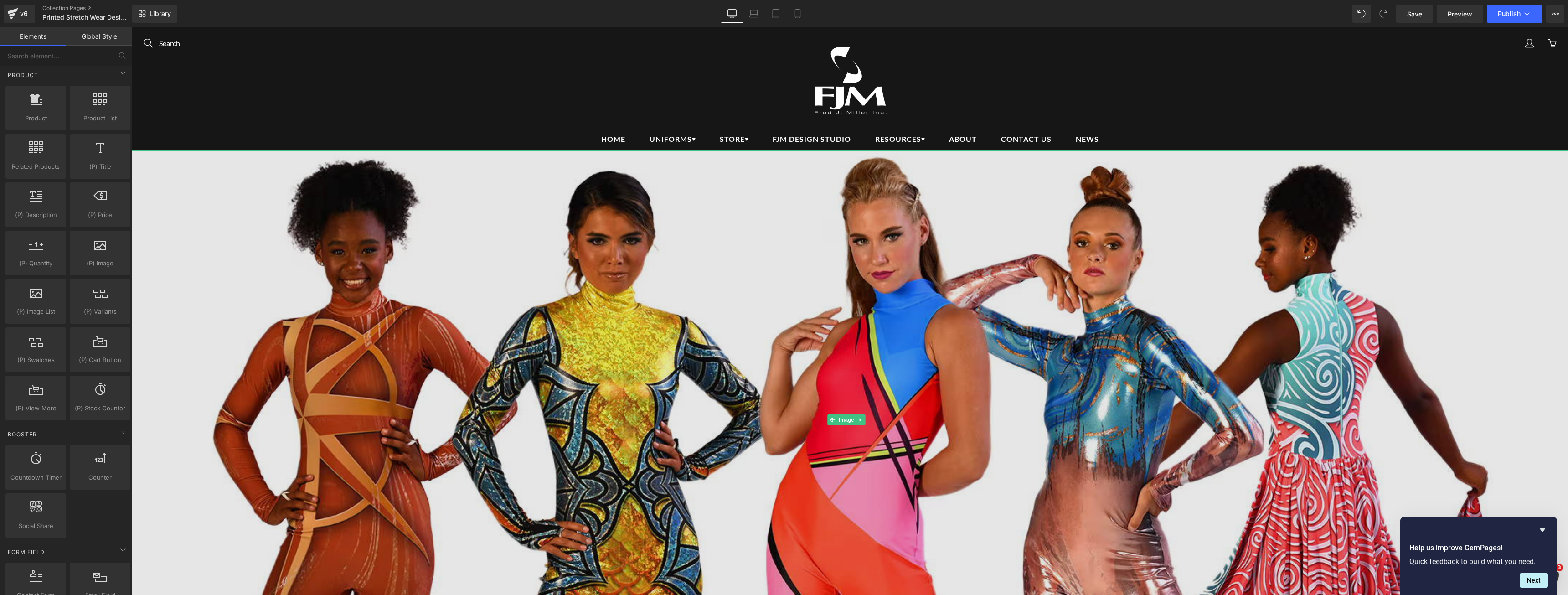
click at [676, 304] on img at bounding box center [850, 420] width 1437 height 539
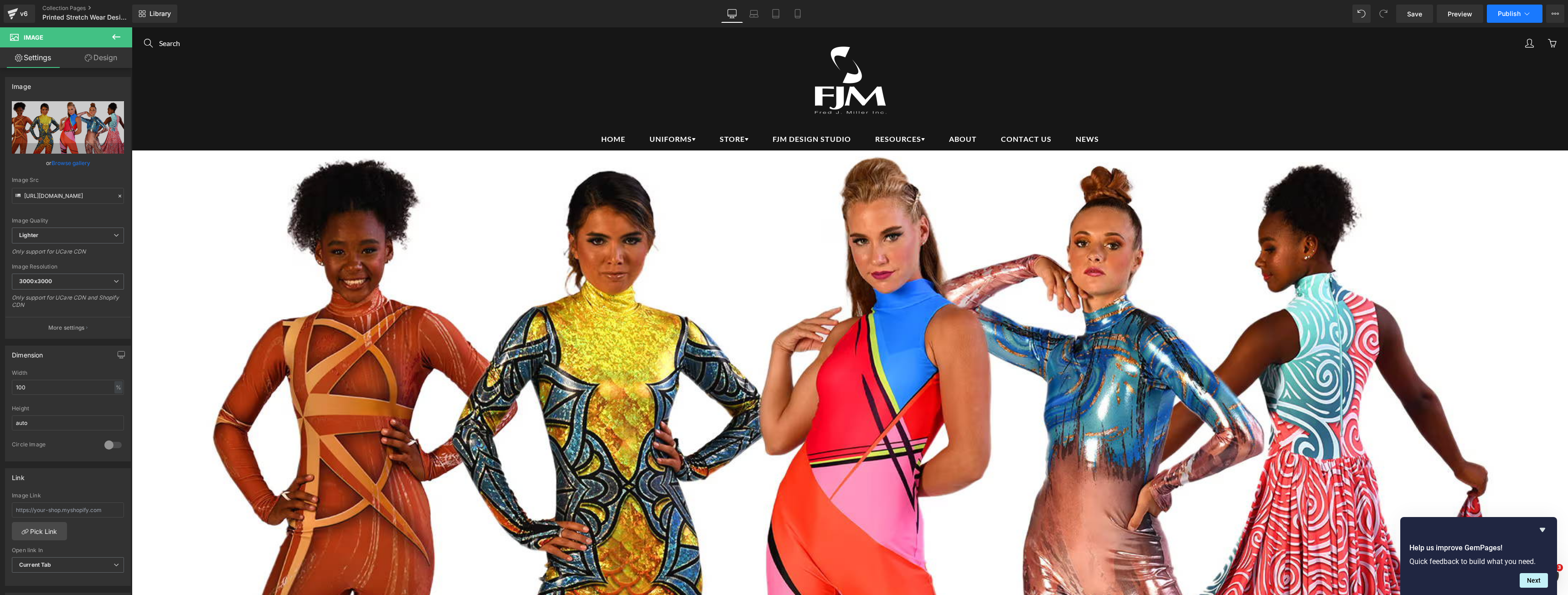
click at [1498, 17] on button "Publish" at bounding box center [1514, 13] width 55 height 18
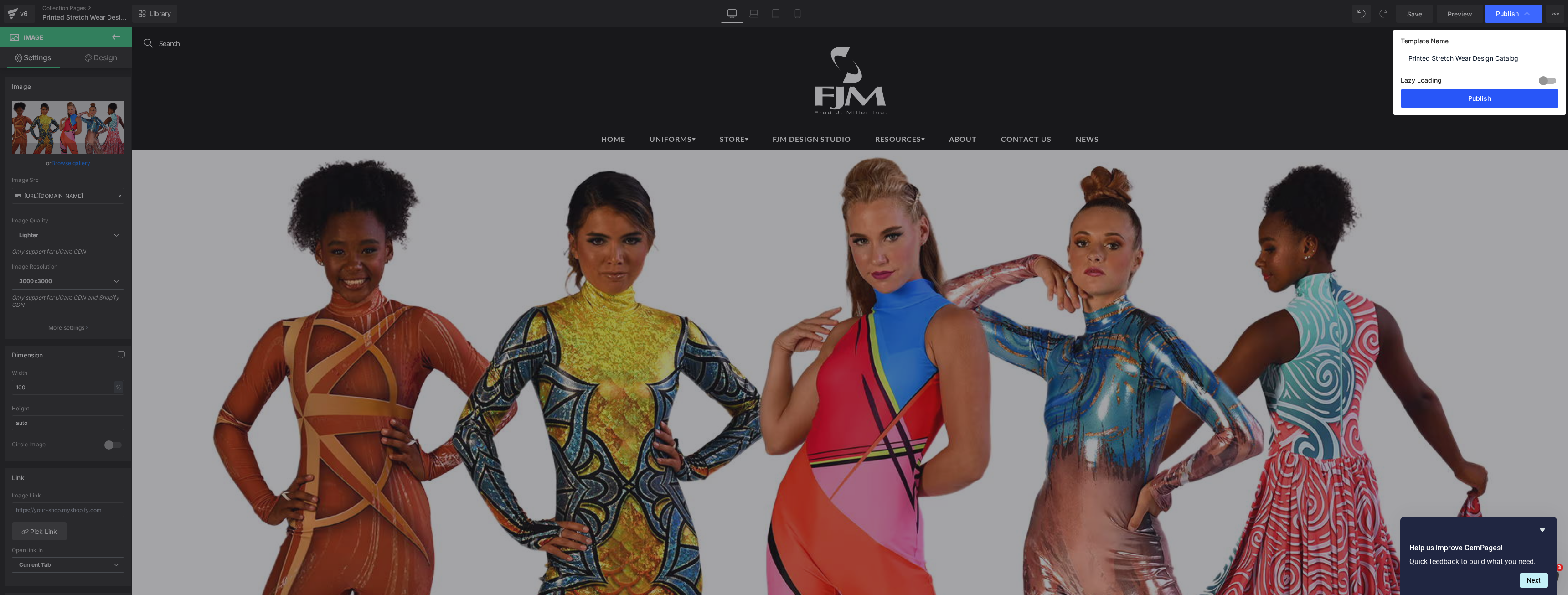
click at [1471, 94] on button "Publish" at bounding box center [1479, 99] width 158 height 18
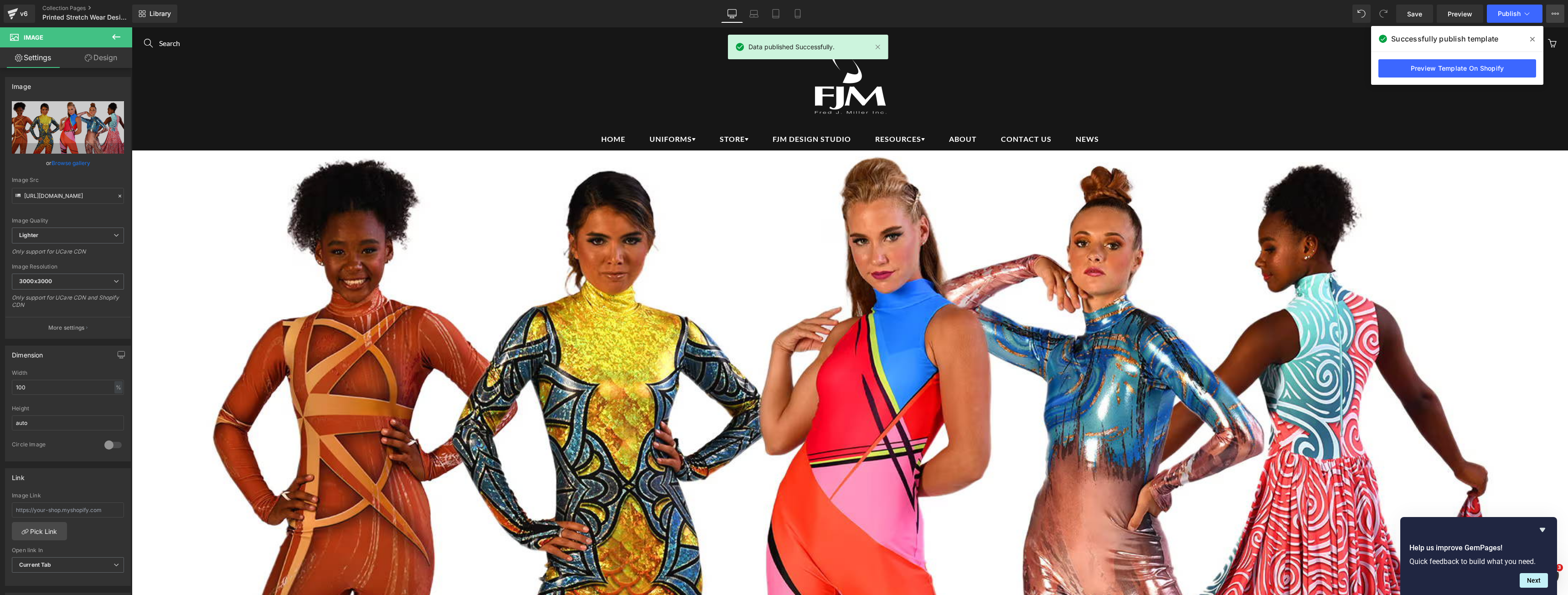
click at [1549, 16] on button "View Live Page View with current Template Save Template to Library Schedule Pub…" at bounding box center [1555, 13] width 18 height 18
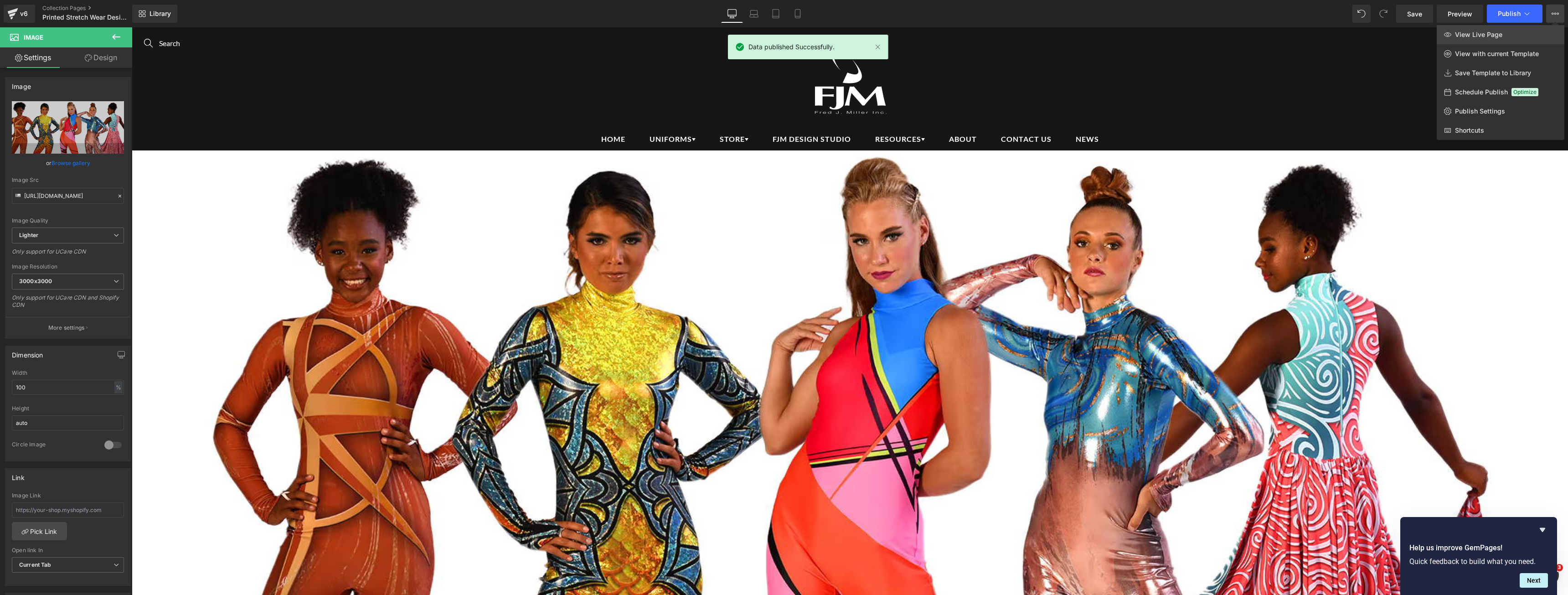
click at [1511, 41] on link "View Live Page" at bounding box center [1500, 34] width 128 height 19
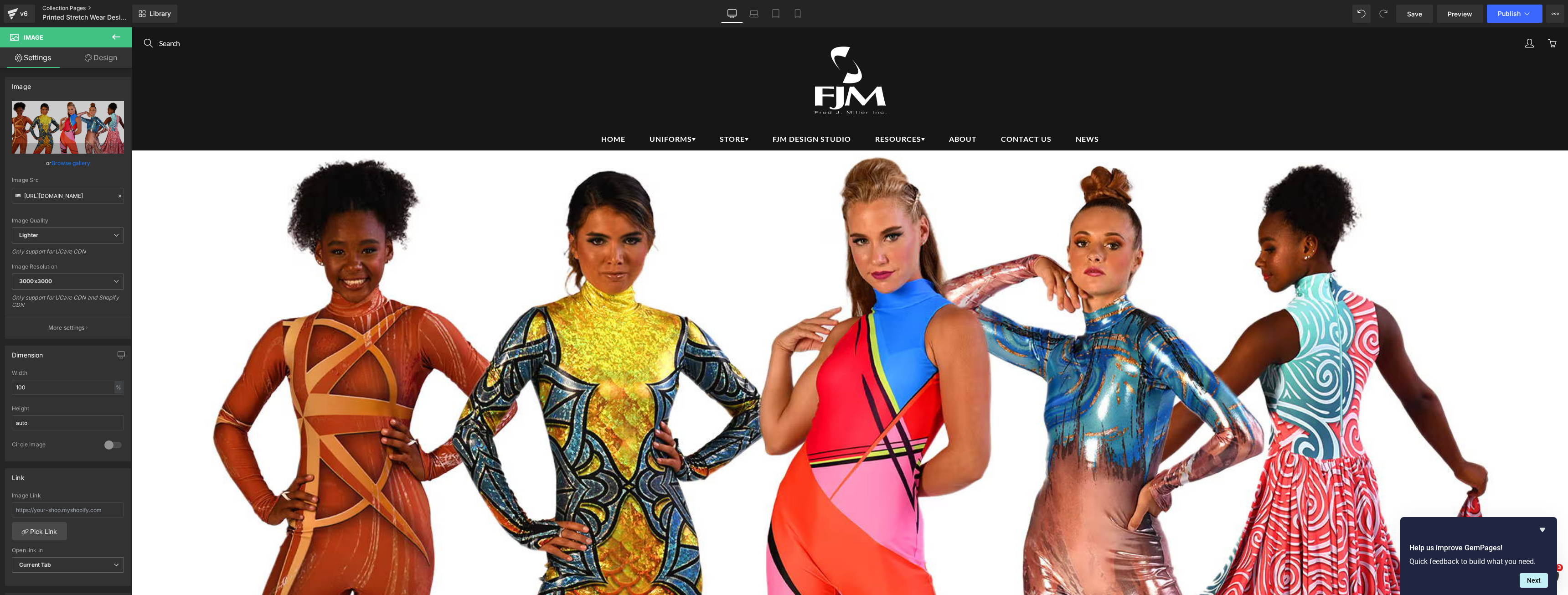
click at [48, 9] on link "Collection Pages" at bounding box center [95, 8] width 105 height 7
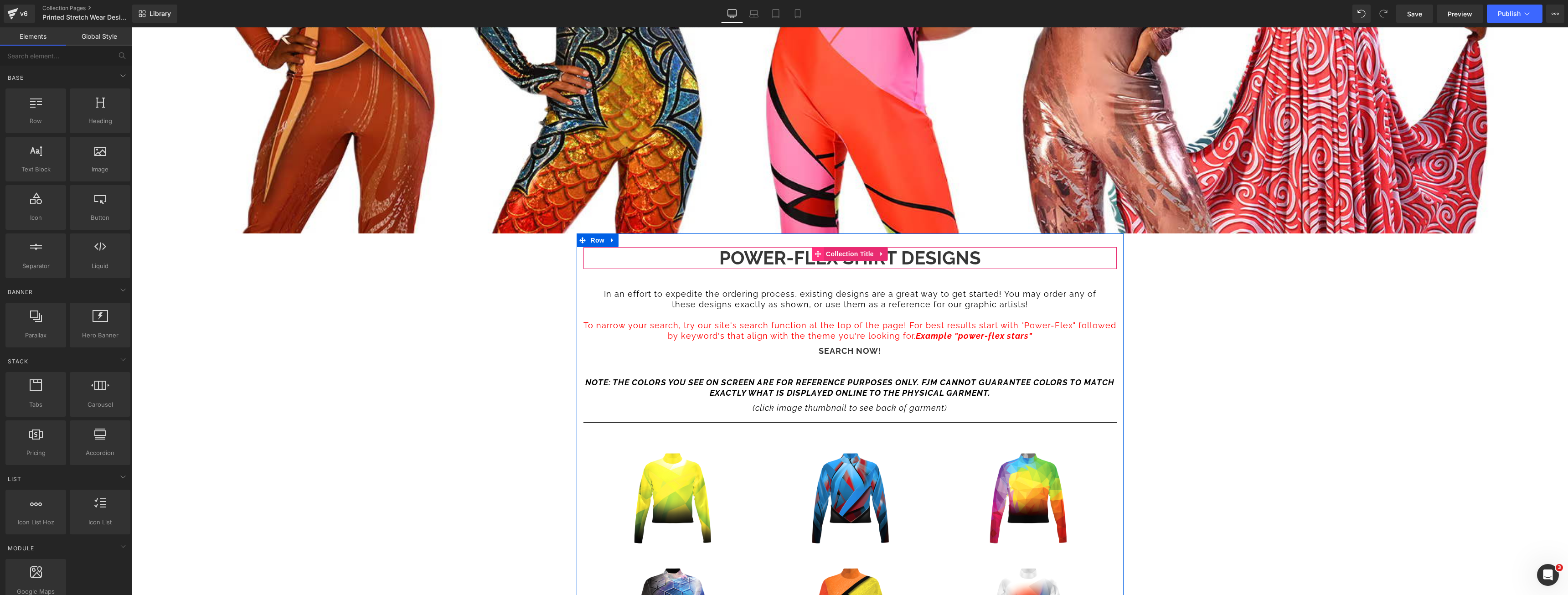
click at [814, 255] on icon at bounding box center [817, 253] width 6 height 7
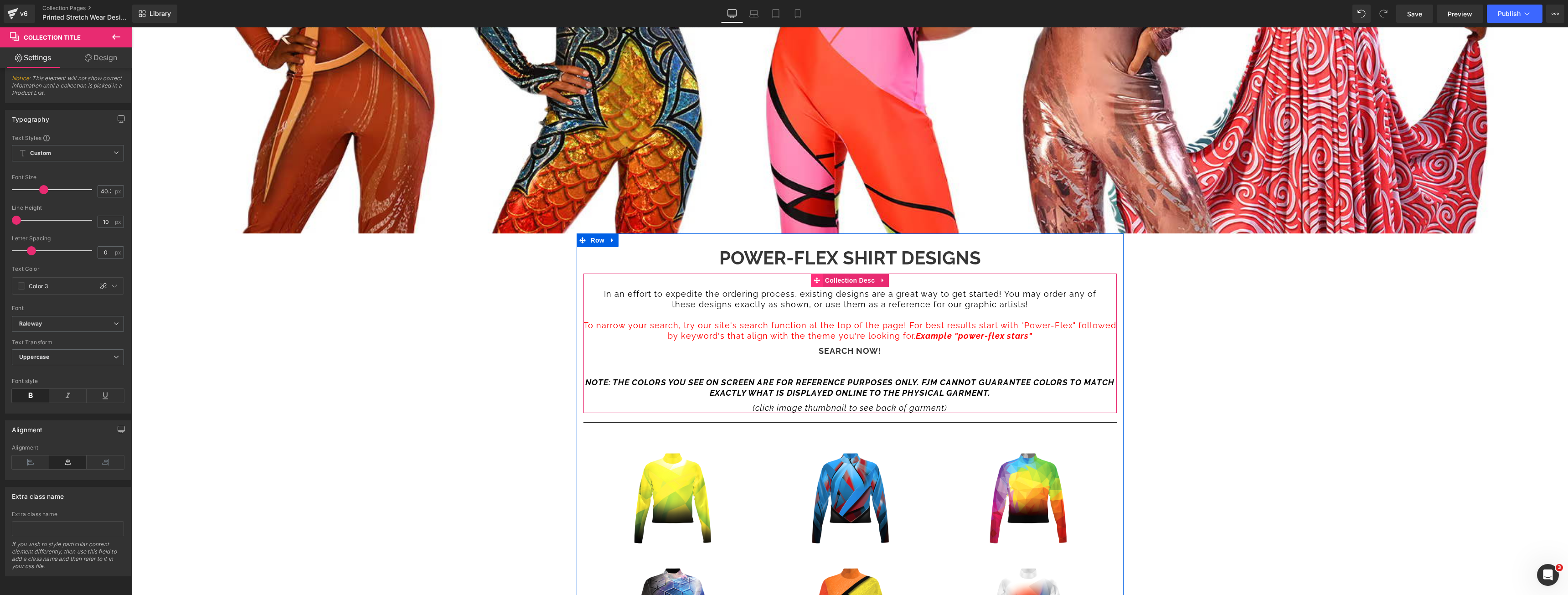
click at [814, 279] on icon at bounding box center [817, 280] width 6 height 6
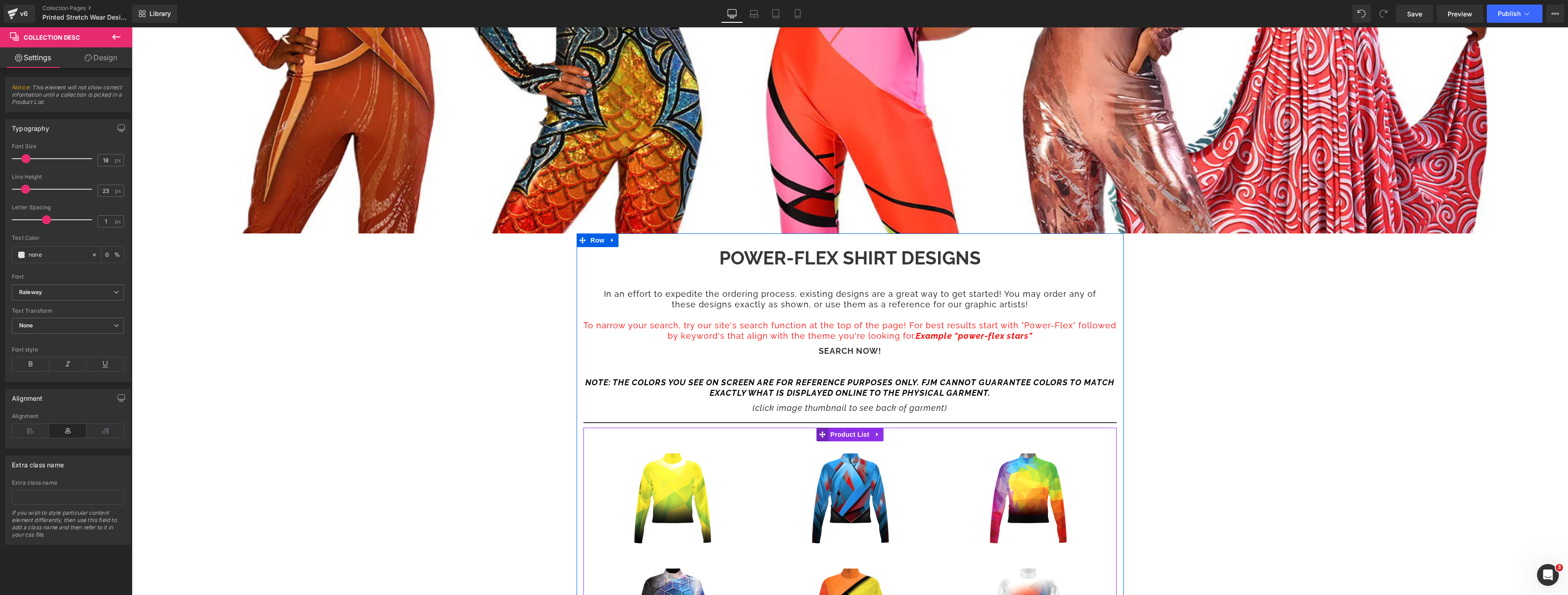
click at [821, 431] on icon at bounding box center [822, 434] width 6 height 6
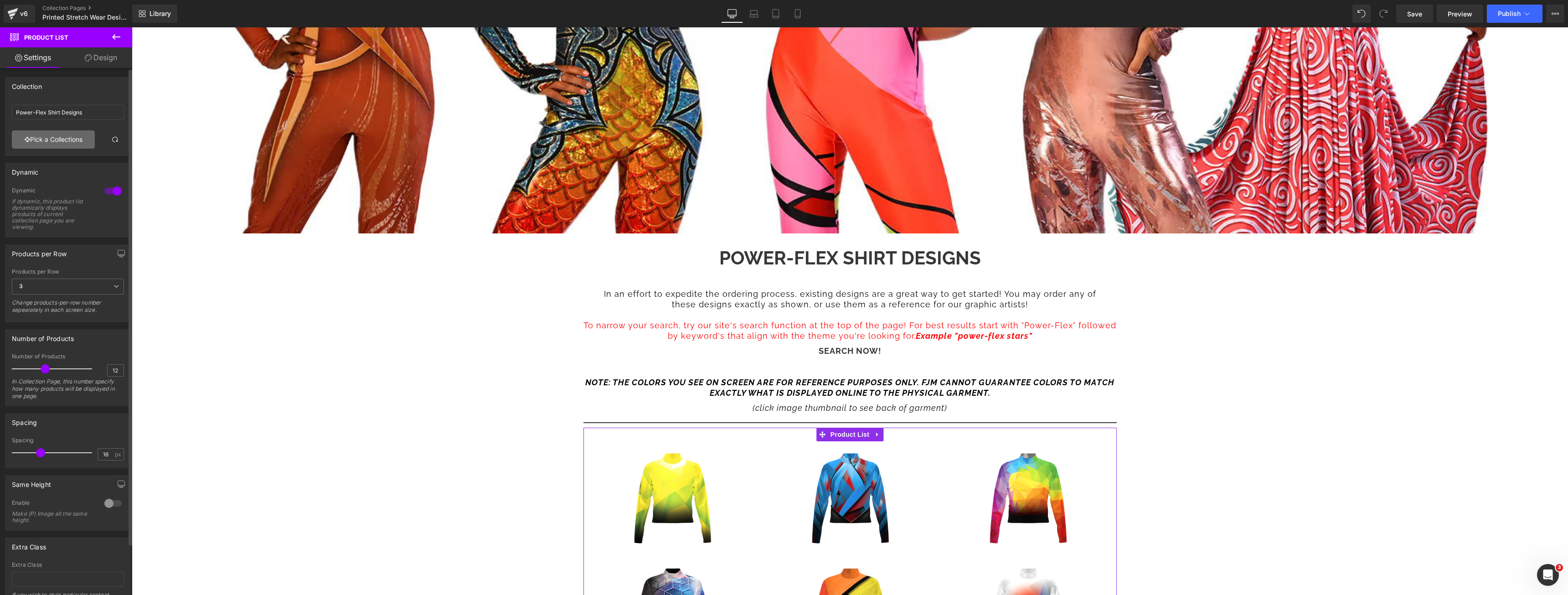
click at [68, 138] on link "Pick a Collections" at bounding box center [53, 139] width 83 height 18
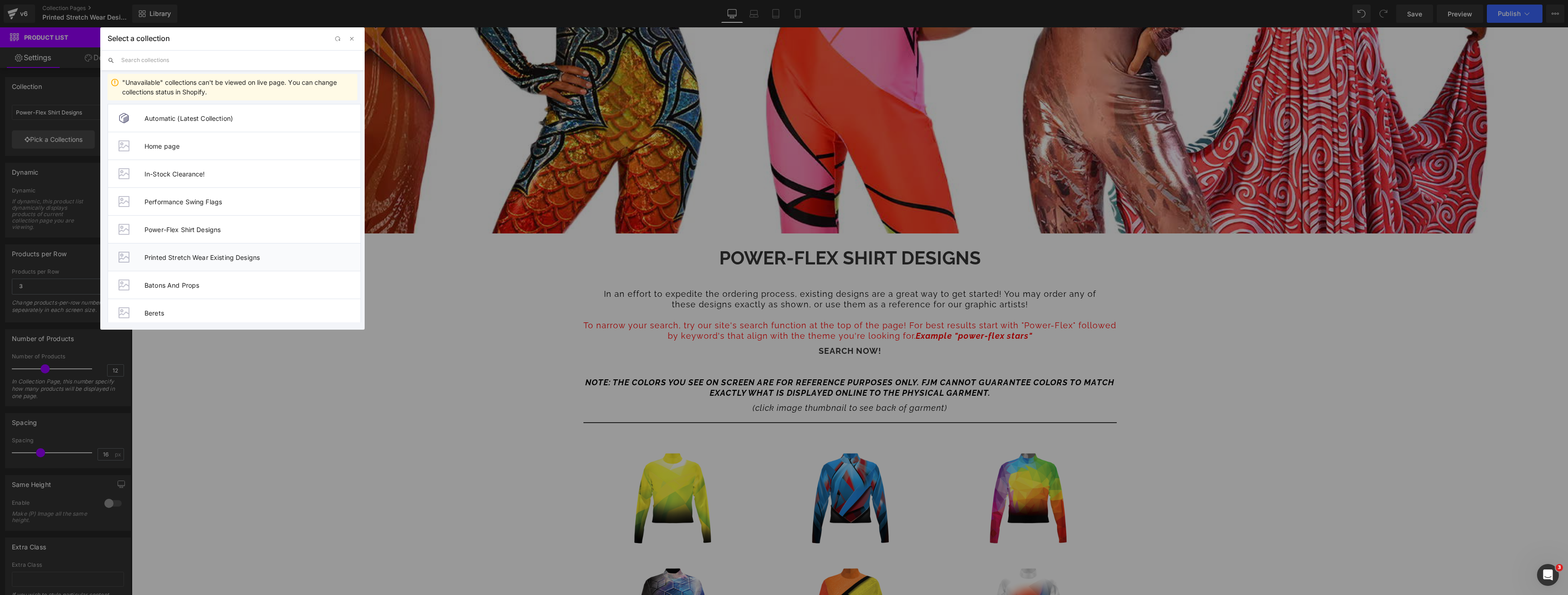
click at [200, 255] on span "Printed Stretch Wear Existing Designs" at bounding box center [252, 257] width 216 height 8
type input "Printed Stretch Wear Existing Designs"
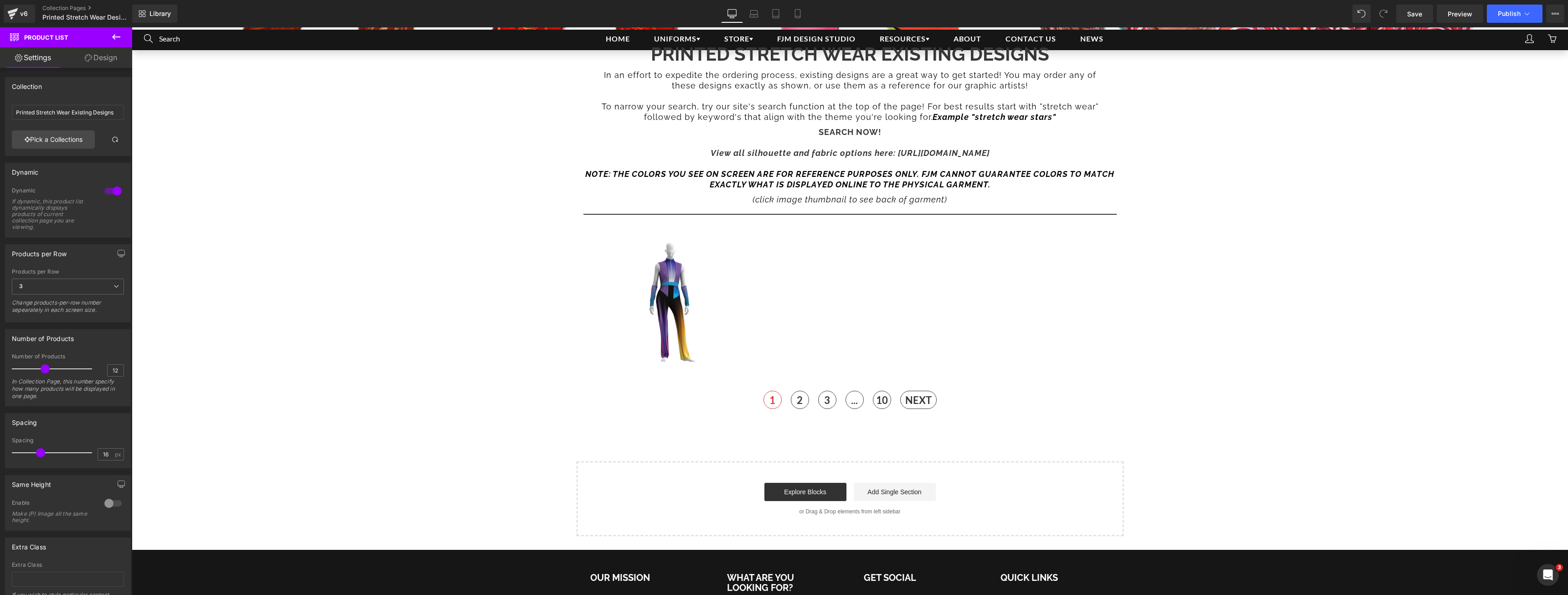
scroll to position [593, 0]
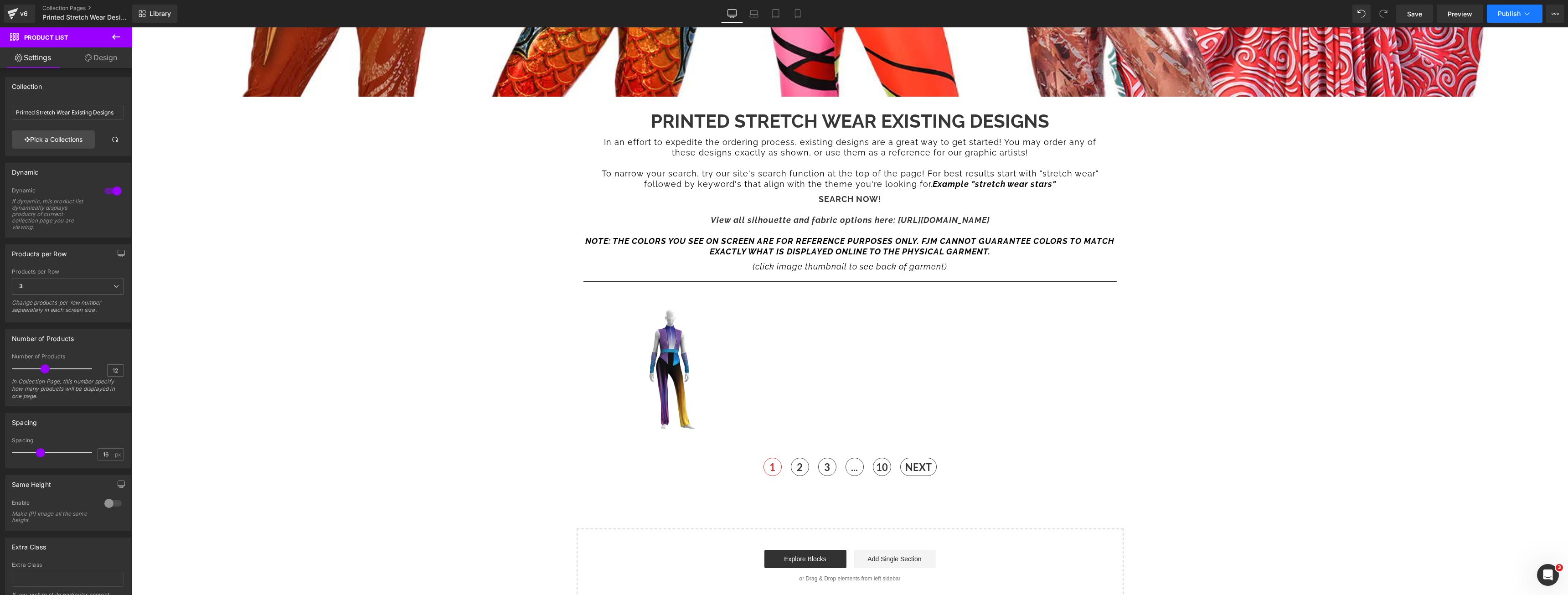
click at [1494, 13] on button "Publish" at bounding box center [1514, 13] width 55 height 18
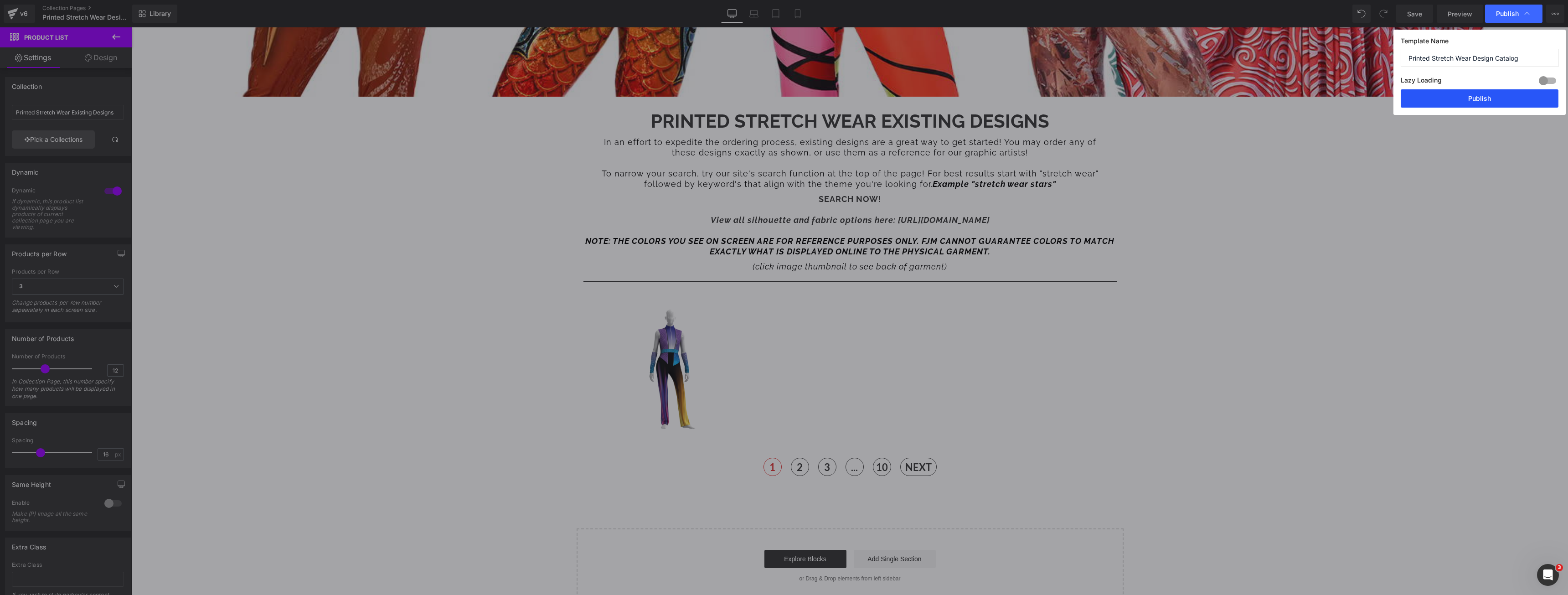
drag, startPoint x: 1458, startPoint y: 97, endPoint x: 1265, endPoint y: 102, distance: 193.1
click at [1458, 97] on button "Publish" at bounding box center [1479, 99] width 158 height 18
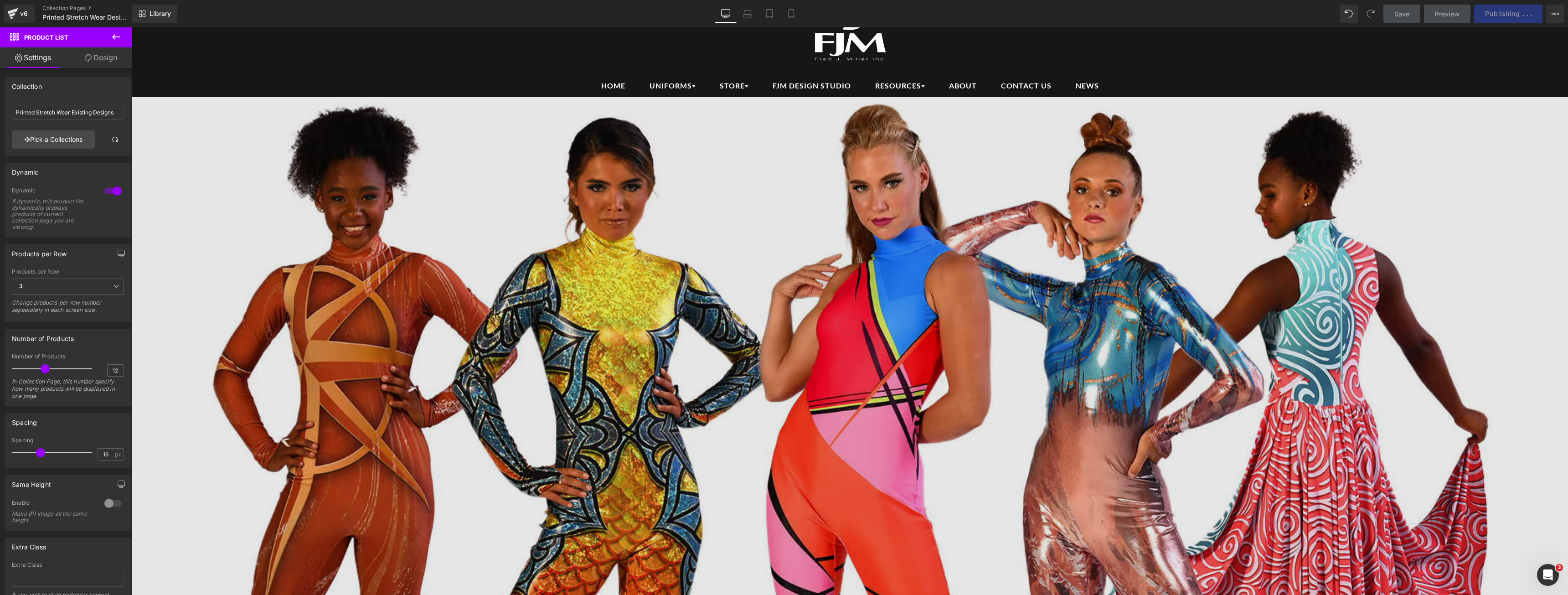
scroll to position [46, 0]
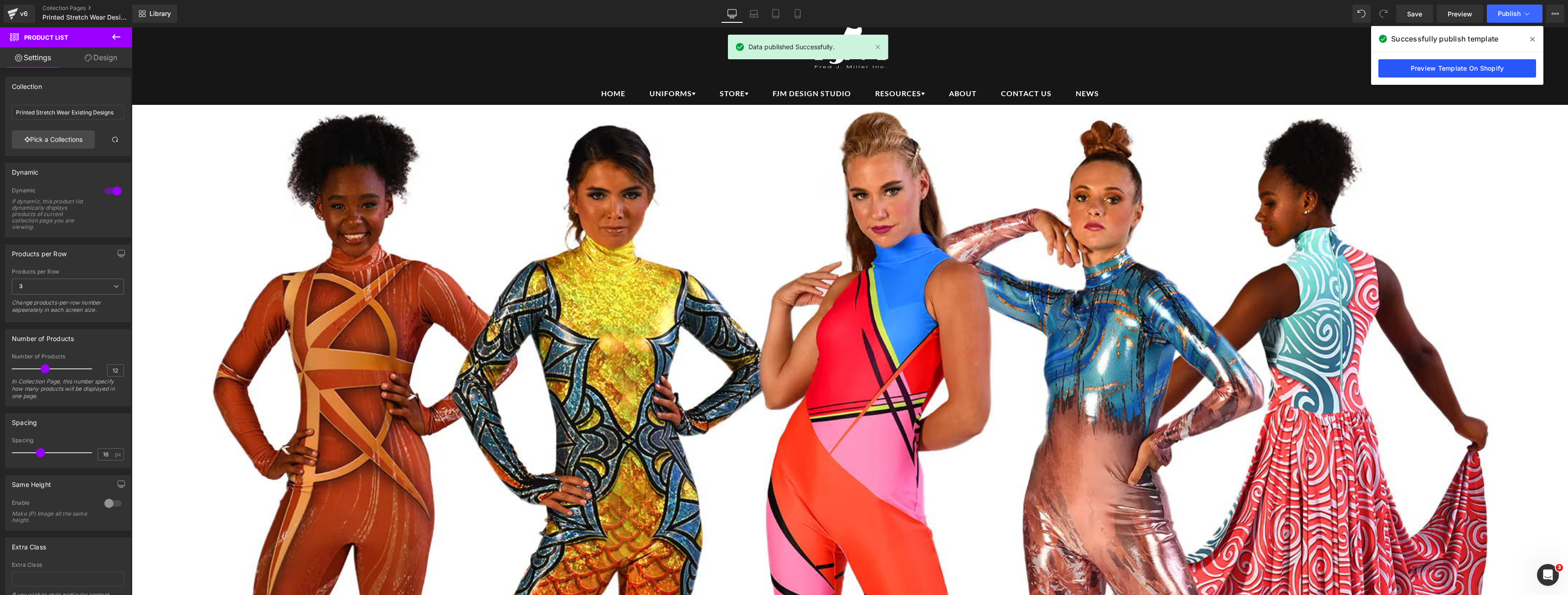
click at [1468, 66] on link "Preview Template On Shopify" at bounding box center [1457, 68] width 158 height 18
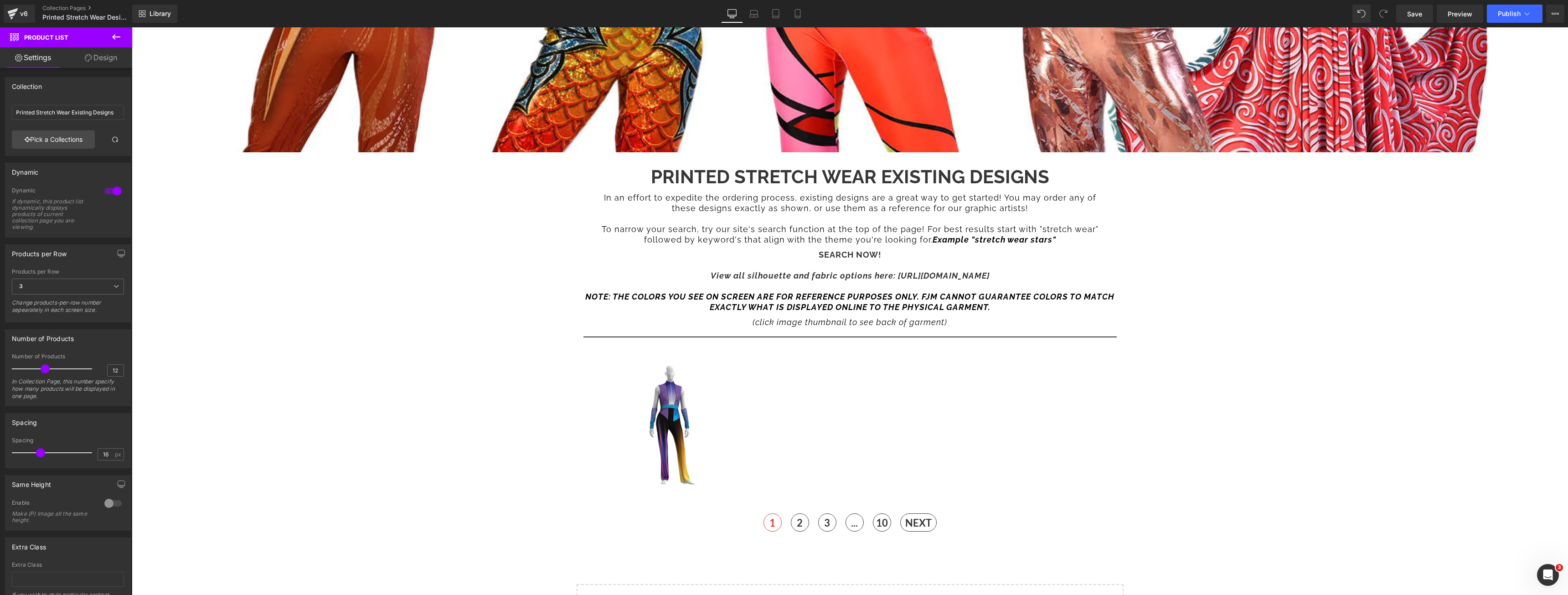
scroll to position [547, 0]
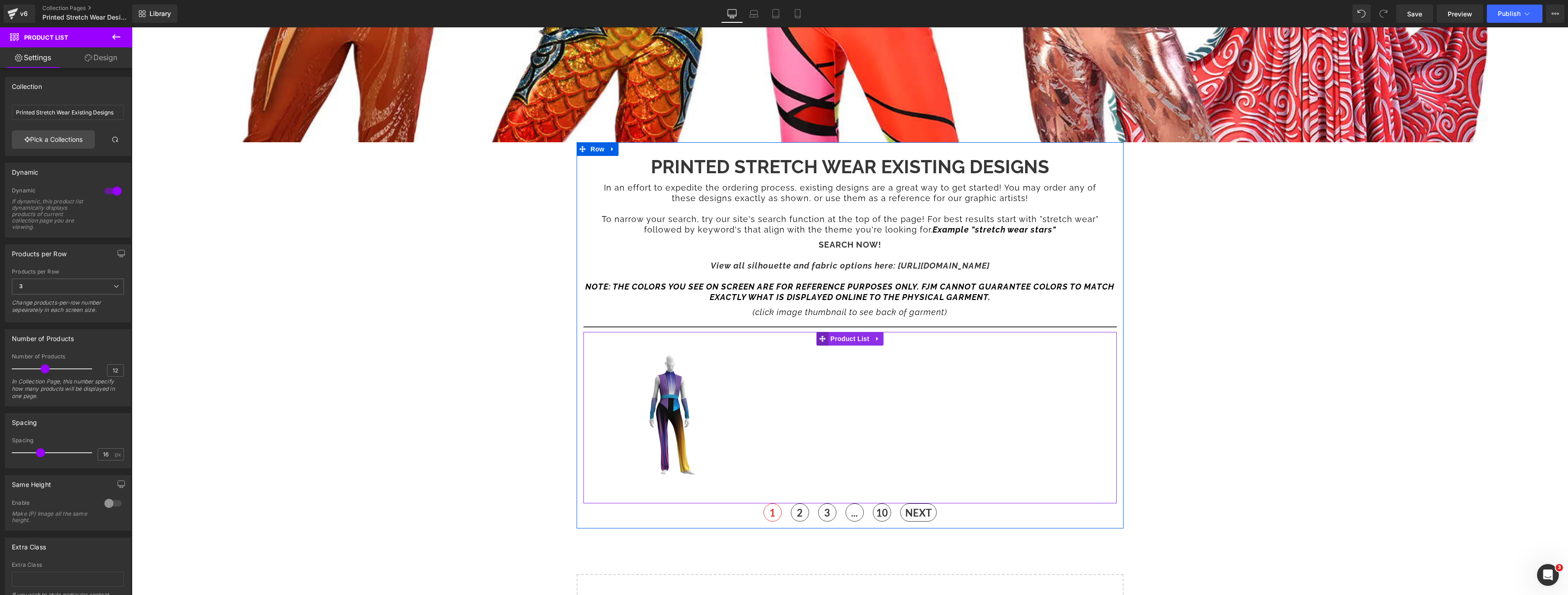
click at [819, 335] on icon at bounding box center [822, 338] width 6 height 7
click at [1500, 15] on span "Publish" at bounding box center [1509, 13] width 23 height 7
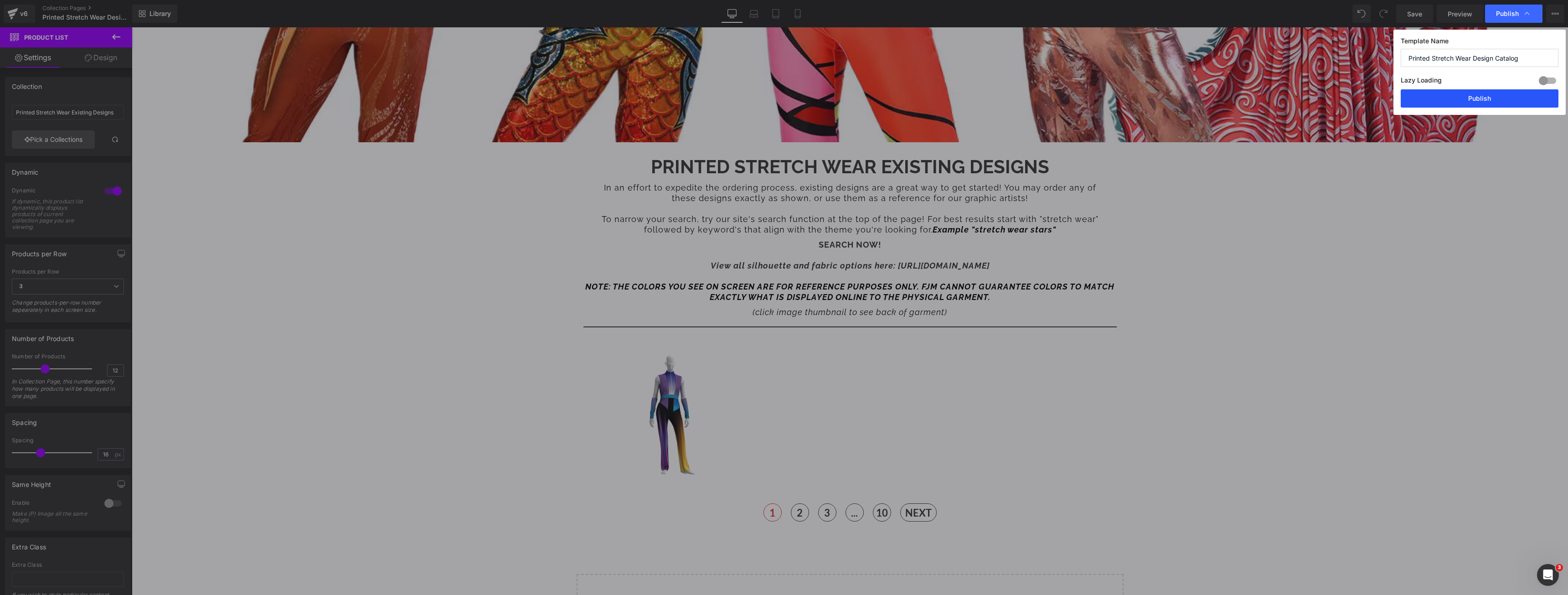
drag, startPoint x: 1451, startPoint y: 97, endPoint x: 1169, endPoint y: 69, distance: 283.4
click at [1451, 97] on button "Publish" at bounding box center [1479, 99] width 158 height 18
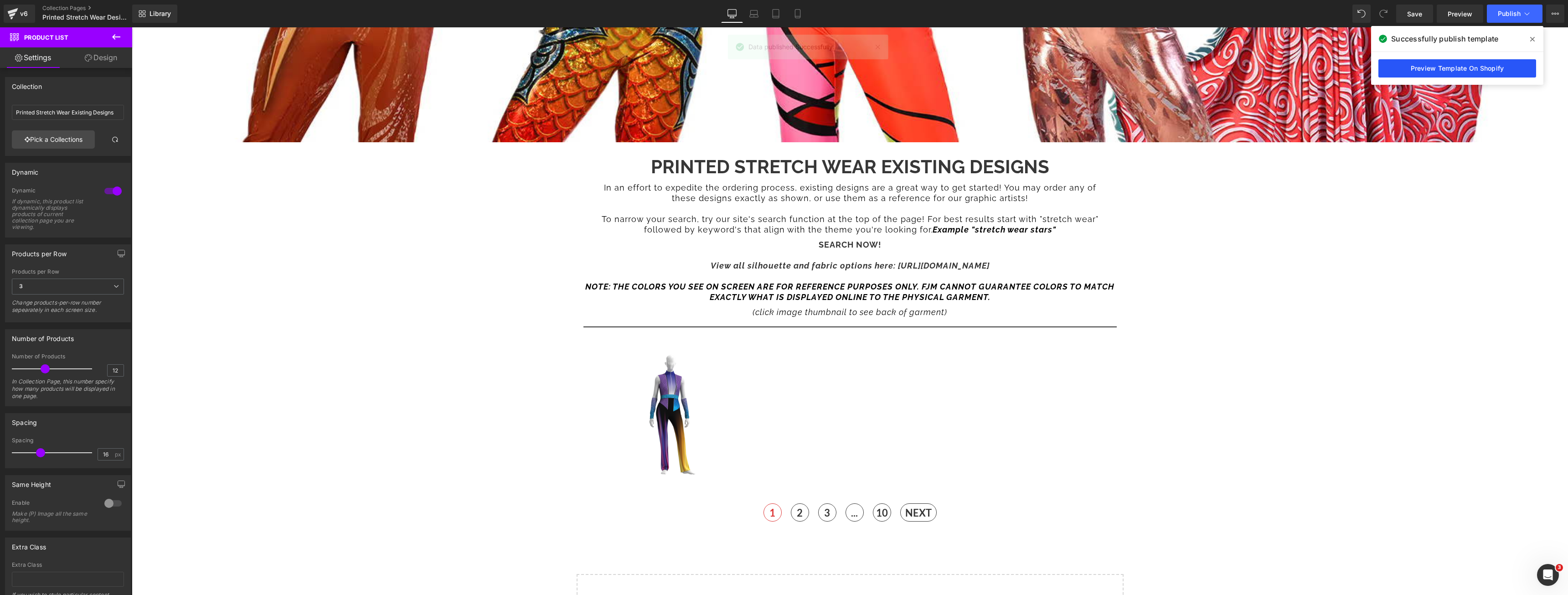
click at [1493, 70] on link "Preview Template On Shopify" at bounding box center [1457, 68] width 158 height 18
